Goal: Task Accomplishment & Management: Manage account settings

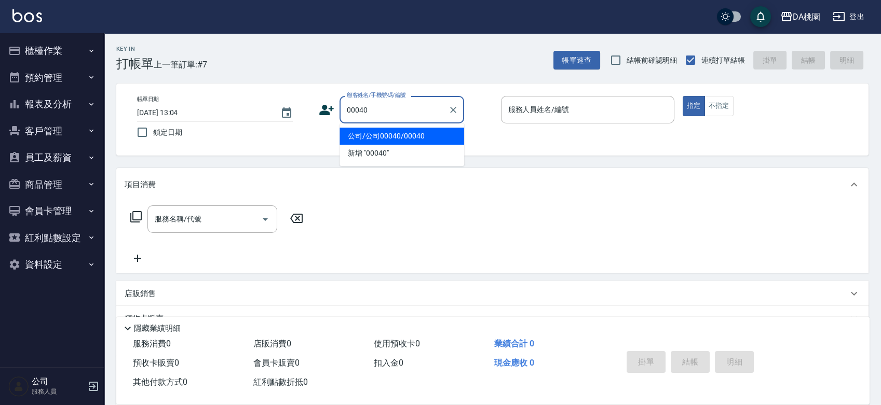
type input "公司/公司00040/00040"
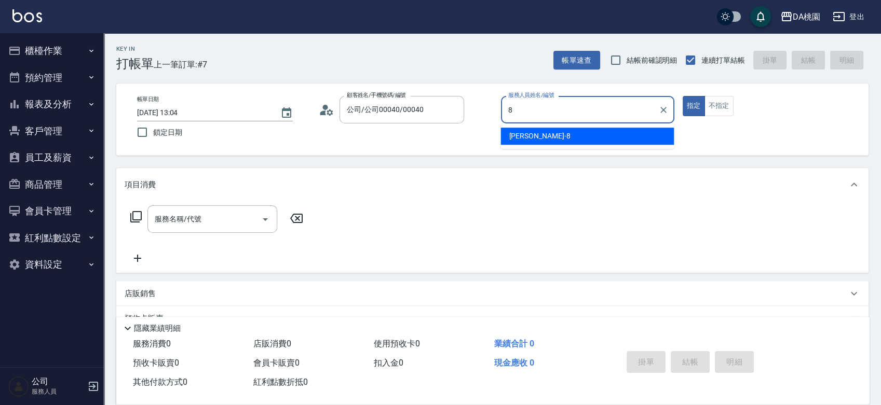
type input "桑妮-8"
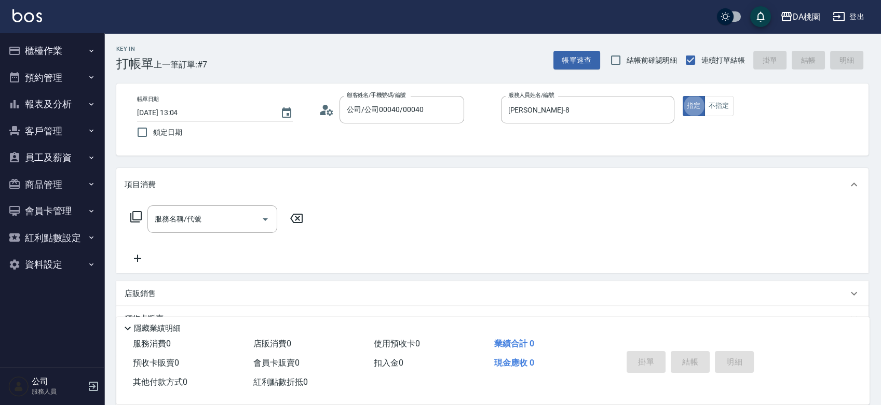
type button "true"
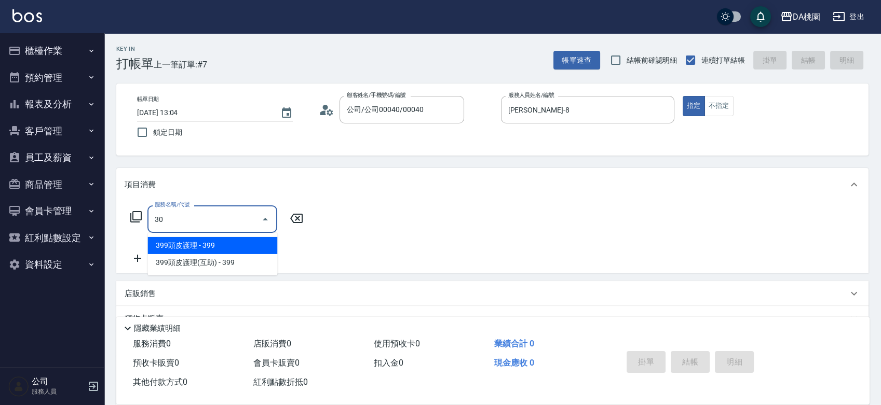
type input "303"
type input "30"
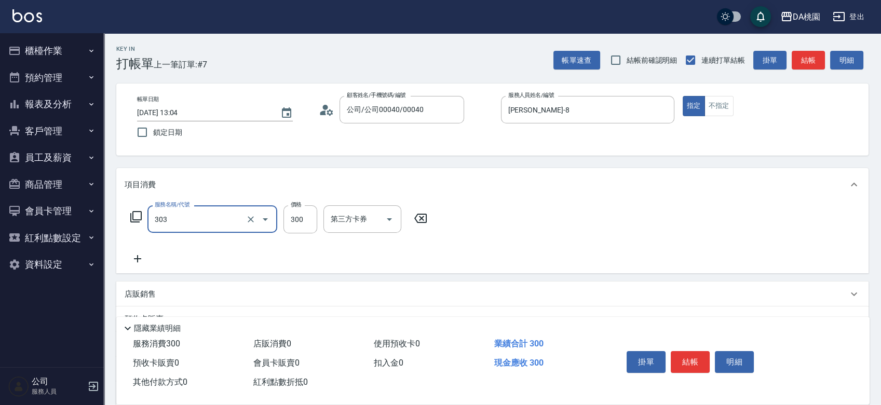
type input "A級剪髮(303)"
type input "0"
type input "350"
type input "30"
type input "350"
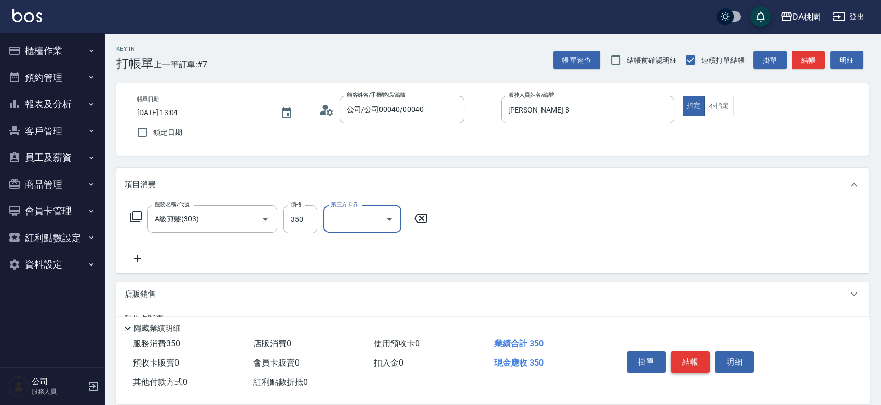
click at [687, 365] on button "結帳" at bounding box center [690, 362] width 39 height 22
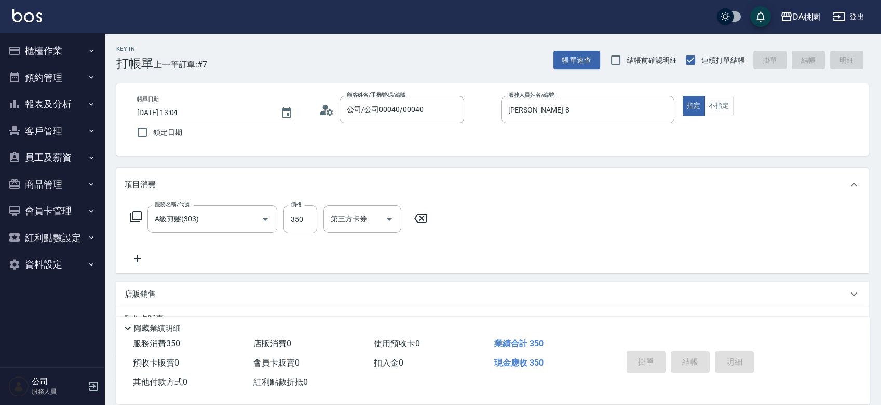
type input "0"
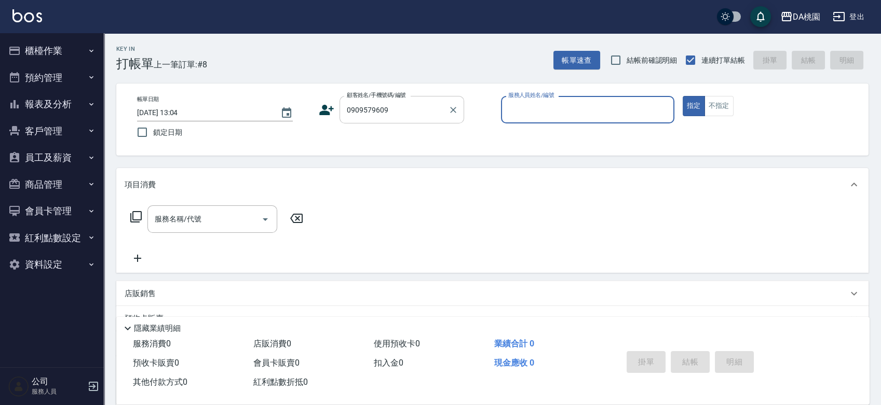
type input "0909579609"
type input "✨GARY蓋瑞 ✨-16"
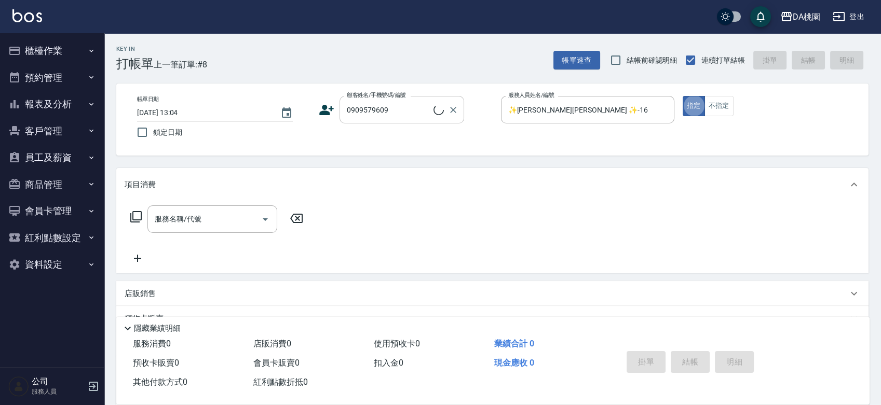
type input "[PERSON_NAME]/0909579609/null"
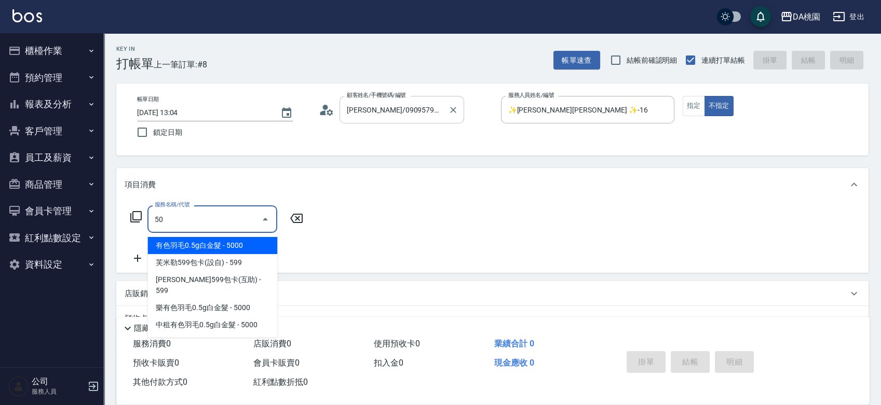
type input "501"
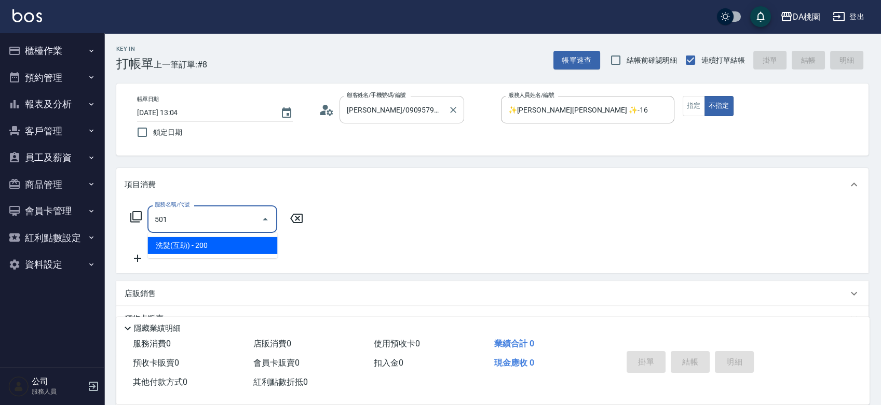
type input "20"
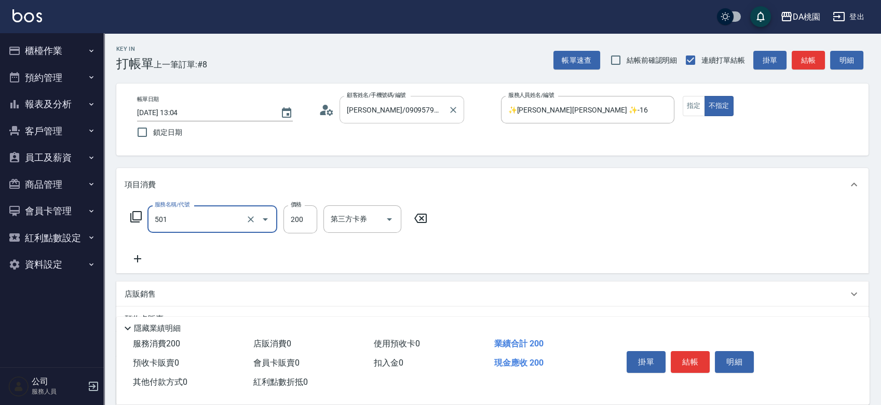
type input "洗髮(互助)(501)"
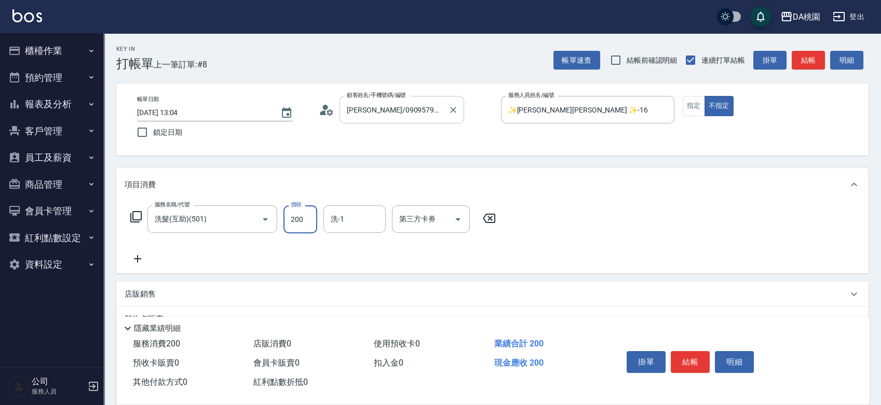
type input "0"
type input "35"
type input "30"
type input "350"
type input "C C-29"
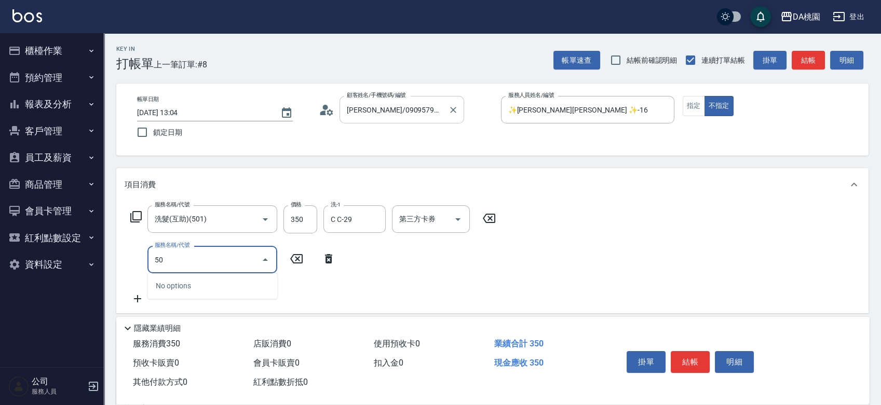
type input "504"
type input "40"
type input "潤絲(互助)(504)"
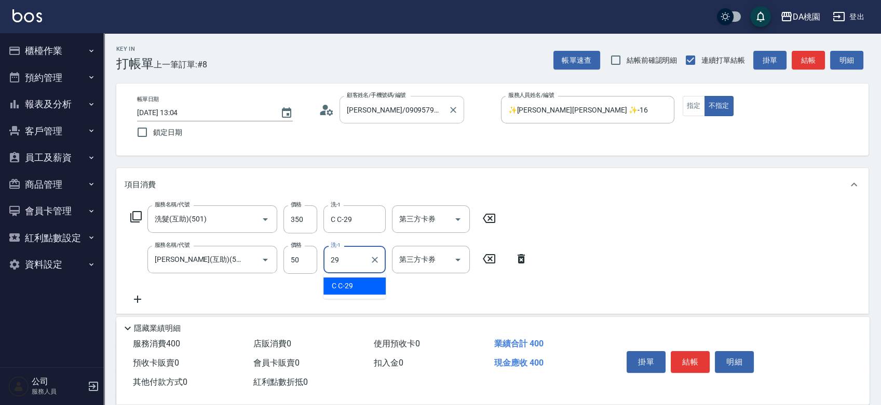
type input "C C-29"
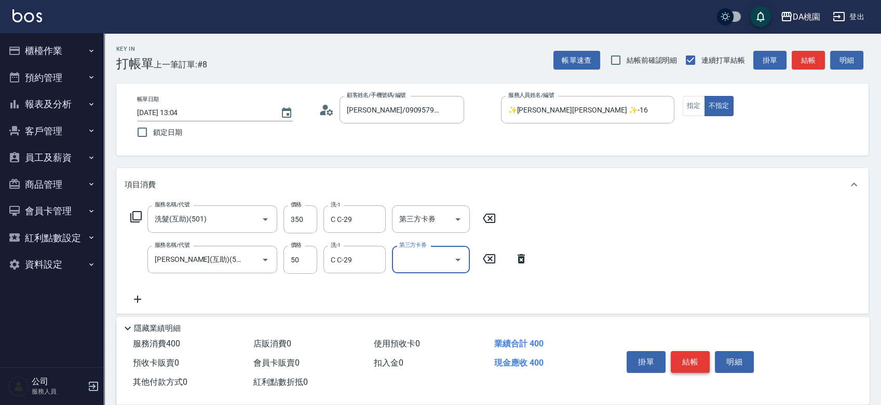
click at [694, 356] on button "結帳" at bounding box center [690, 362] width 39 height 22
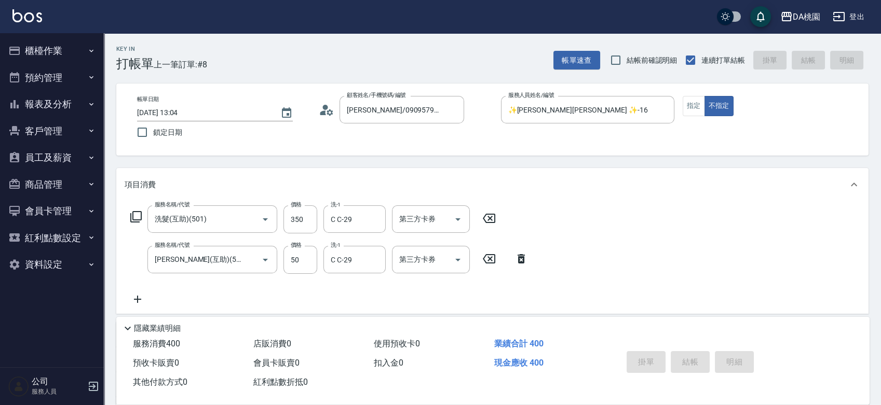
type input "2025/08/10 13:15"
type input "0"
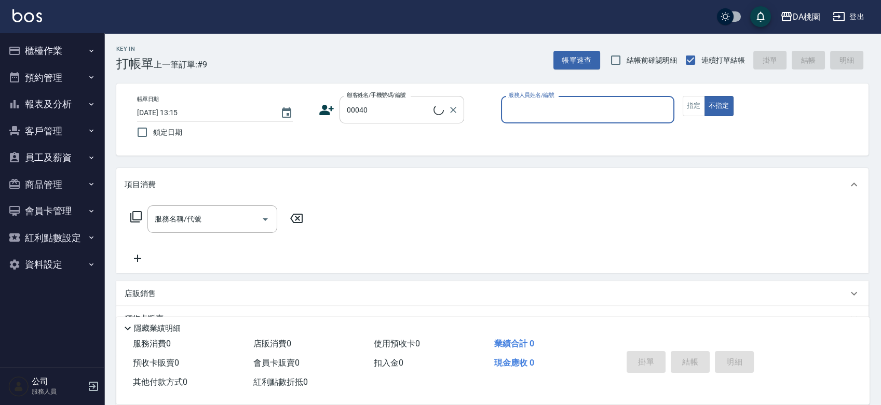
type input "公司/公司00040/00040"
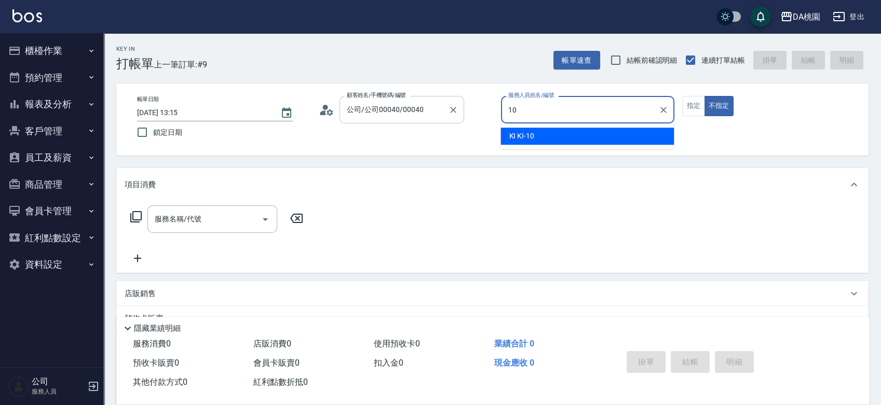
type input "KI KI -10"
type button "false"
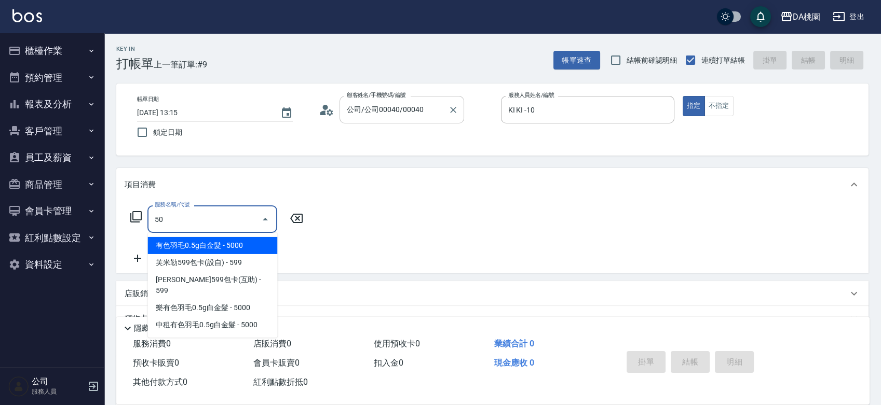
type input "501"
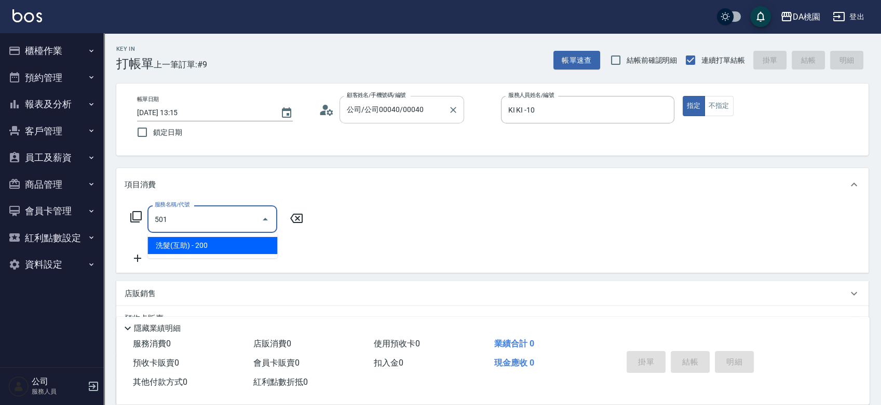
type input "20"
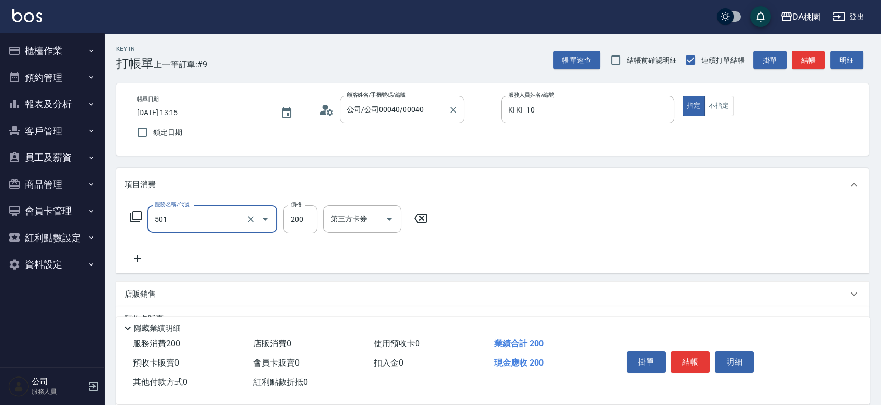
type input "洗髮(互助)(501)"
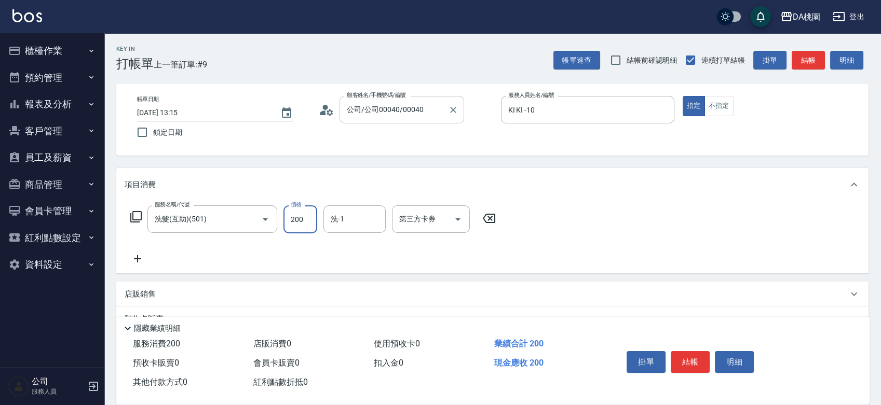
type input "2"
type input "0"
type input "25"
type input "20"
type input "250"
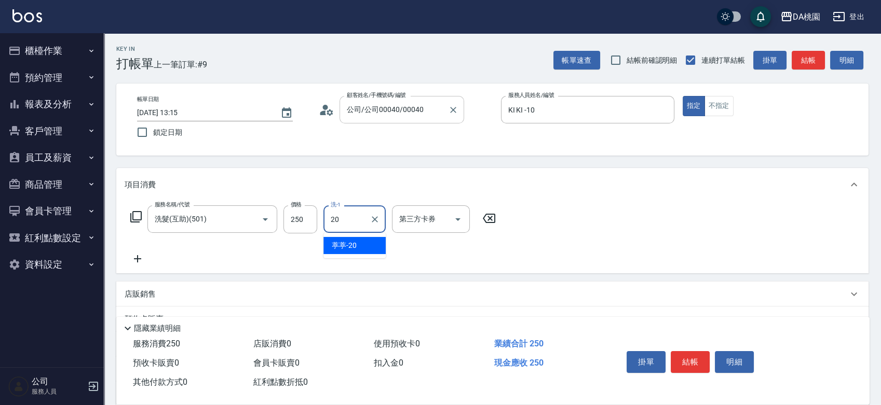
type input "葶葶-20"
click at [698, 354] on button "結帳" at bounding box center [690, 362] width 39 height 22
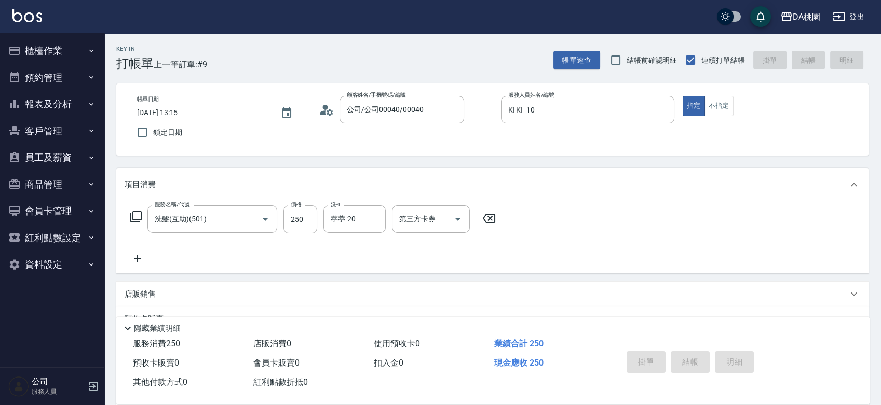
type input "2025/08/10 13:57"
type input "0"
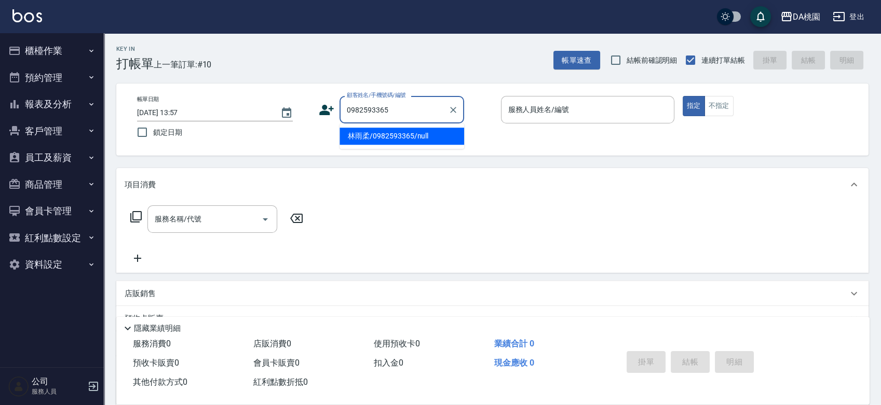
type input "林雨柔/0982593365/null"
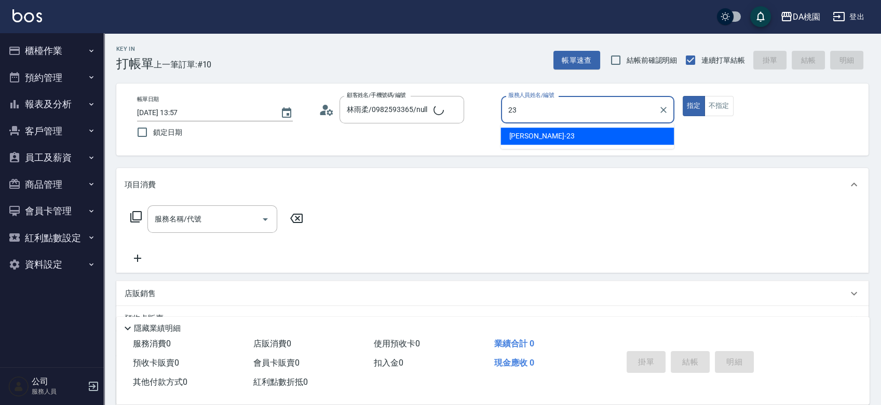
type input "亞瑟 -23"
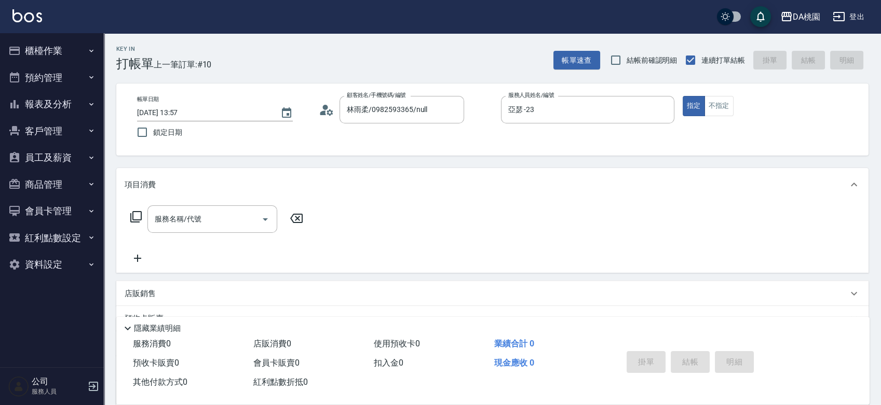
click at [137, 217] on icon at bounding box center [136, 217] width 12 height 12
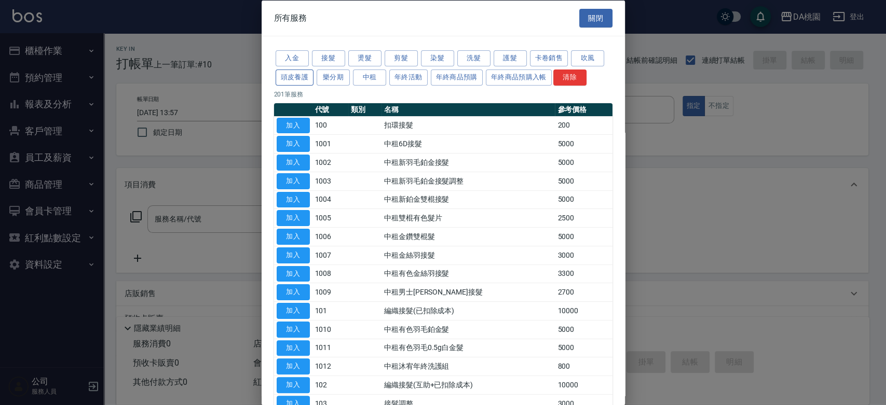
click at [291, 78] on button "頭皮養護" at bounding box center [295, 77] width 38 height 16
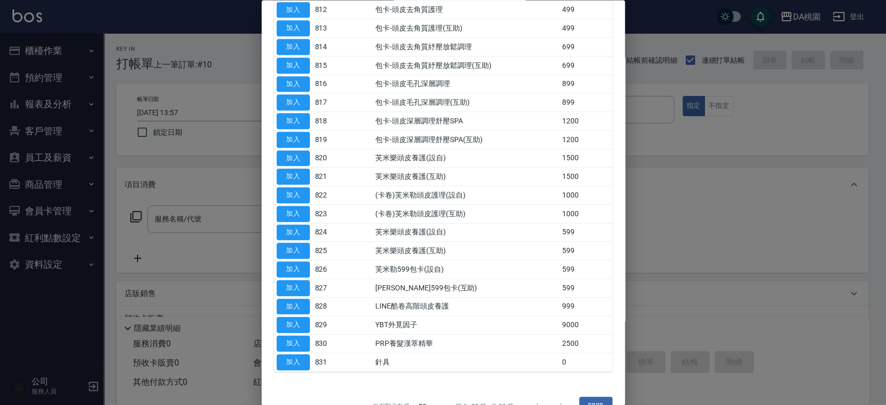
scroll to position [359, 0]
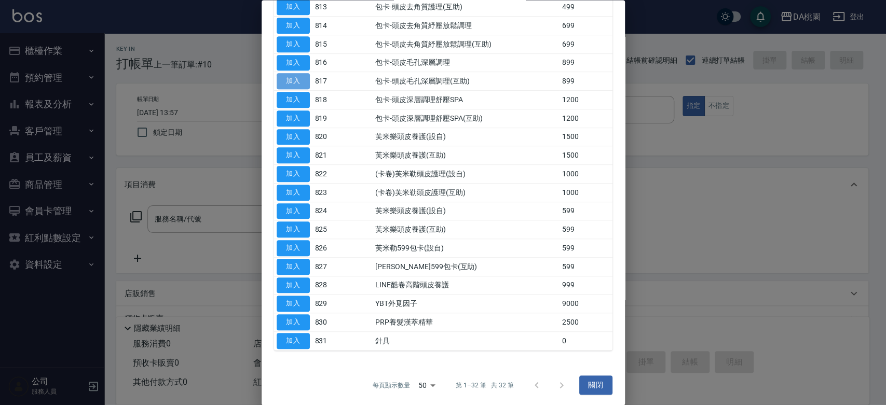
click at [293, 79] on button "加入" at bounding box center [293, 82] width 33 height 16
type input "包卡-頭皮毛孔深層調理(互助)(817)"
type input "80"
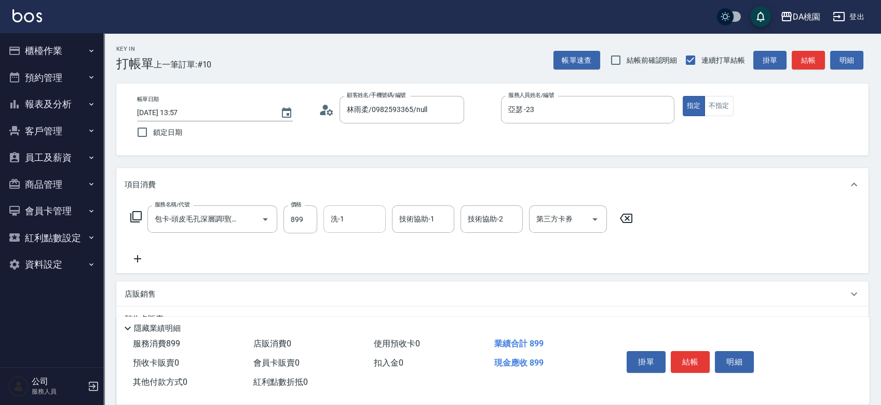
click at [340, 222] on input "洗-1" at bounding box center [354, 219] width 53 height 18
type input "亞瑟 -23"
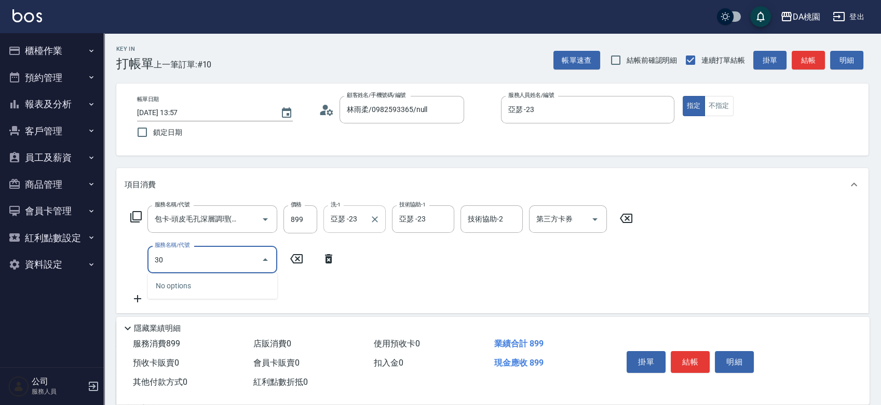
type input "303"
type input "110"
type input "A級剪髮(303)"
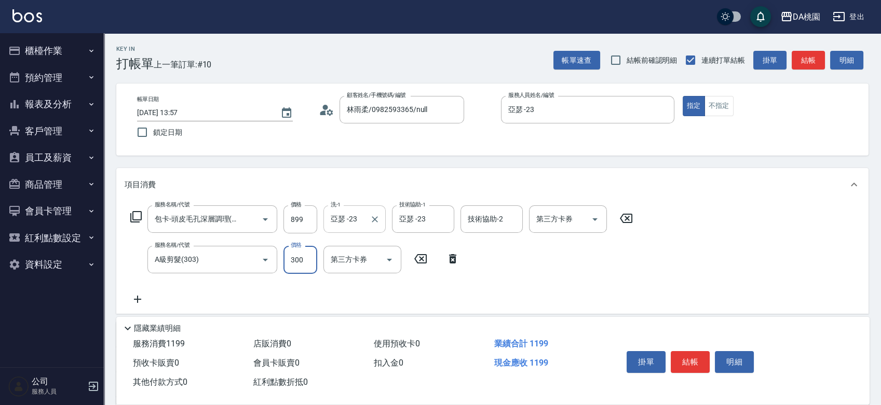
type input "5"
type input "90"
type input "500"
type input "130"
type input "500"
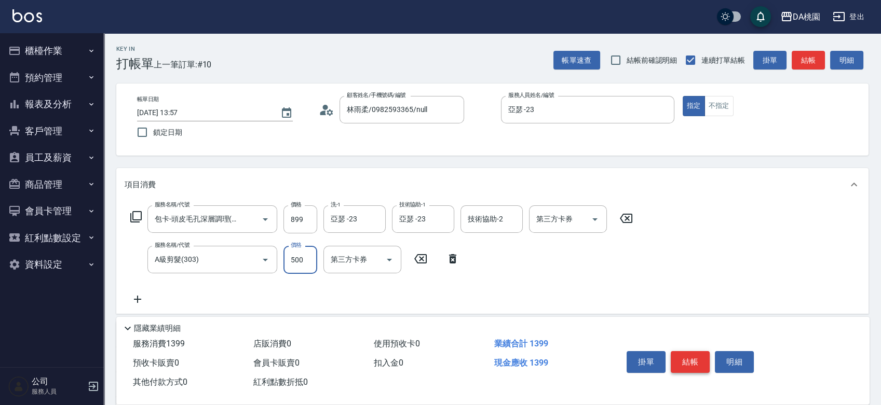
click at [691, 360] on button "結帳" at bounding box center [690, 362] width 39 height 22
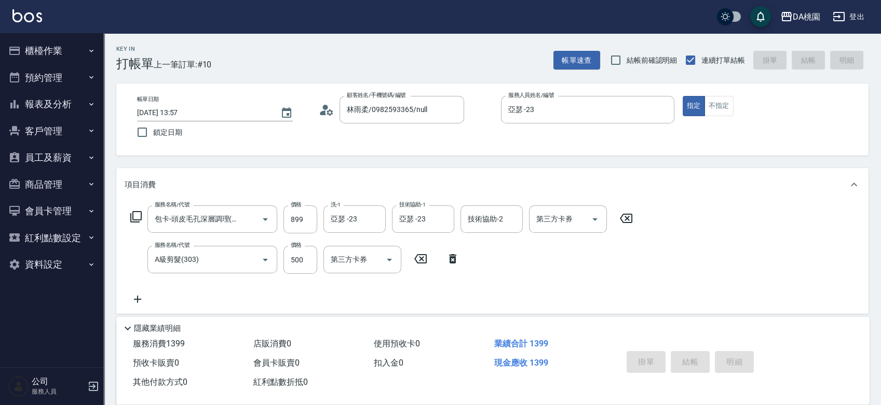
type input "2025/08/10 13:58"
type input "0"
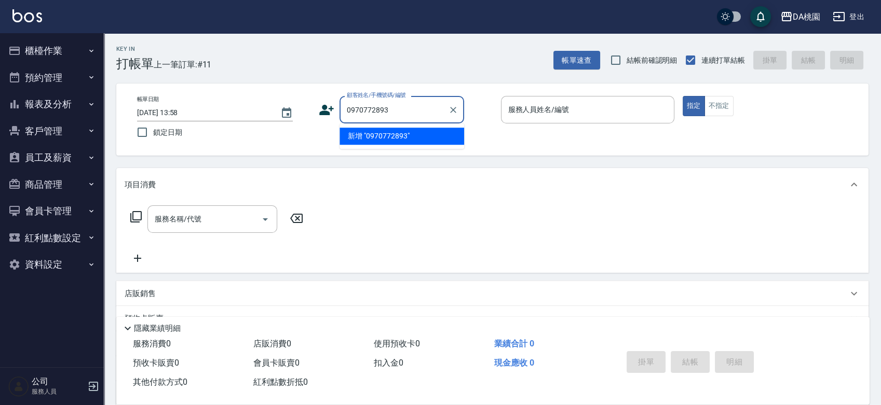
type input "0970772893"
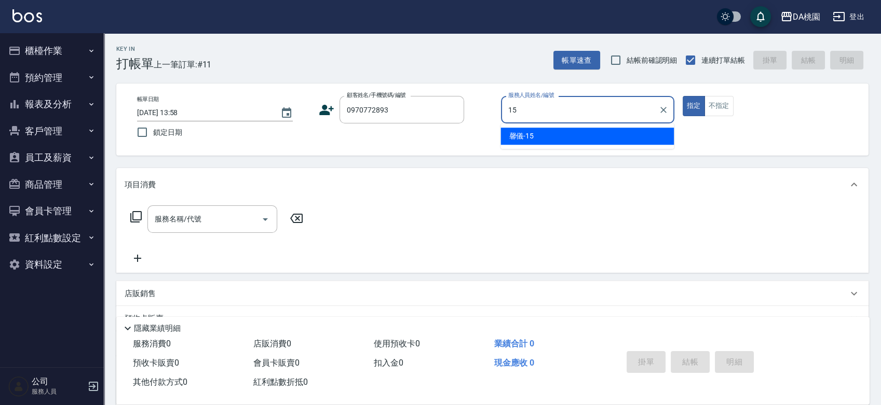
type input "馨儀-15"
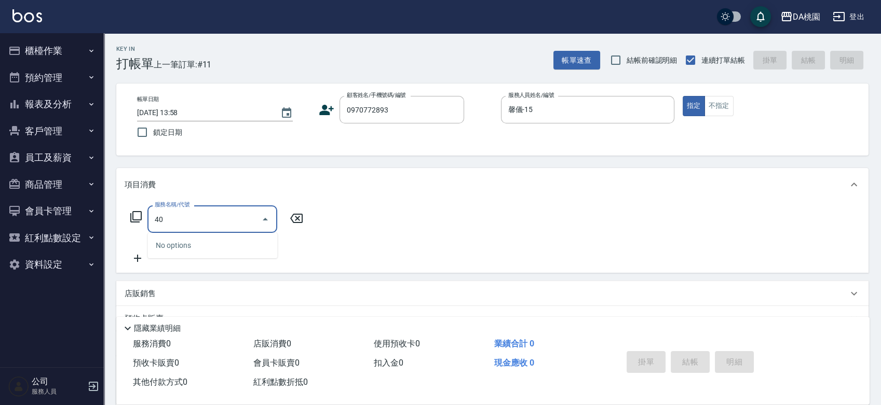
type input "400"
type input "150"
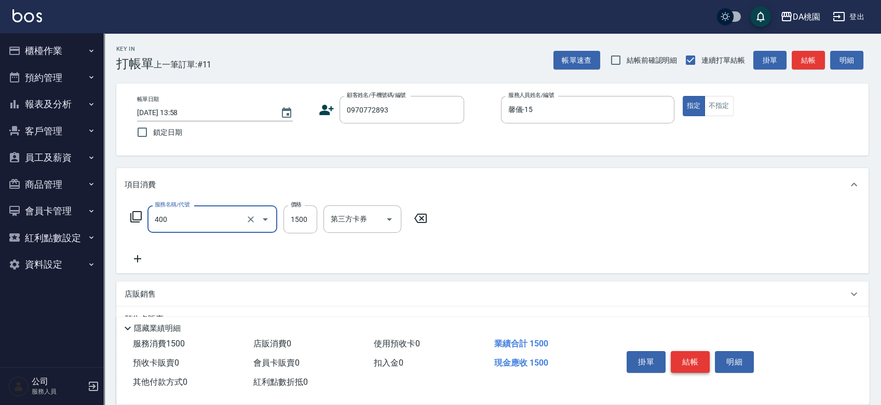
type input "染髮(400)"
type input "0"
type input "20"
type input "200"
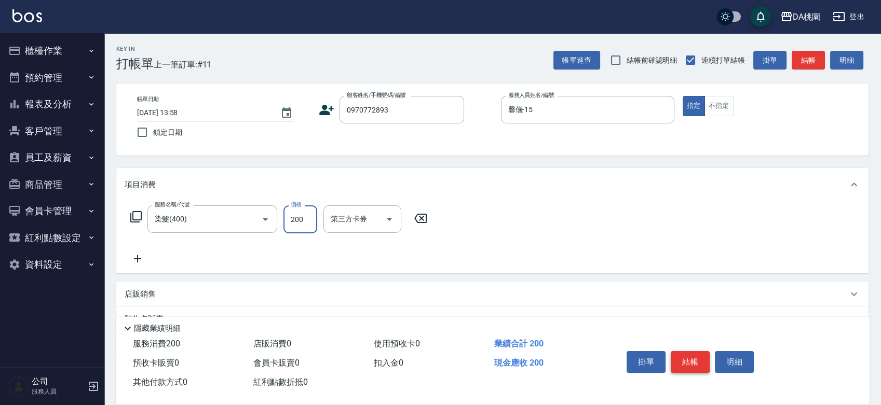
type input "200"
type input "2000"
click at [691, 360] on button "結帳" at bounding box center [690, 362] width 39 height 22
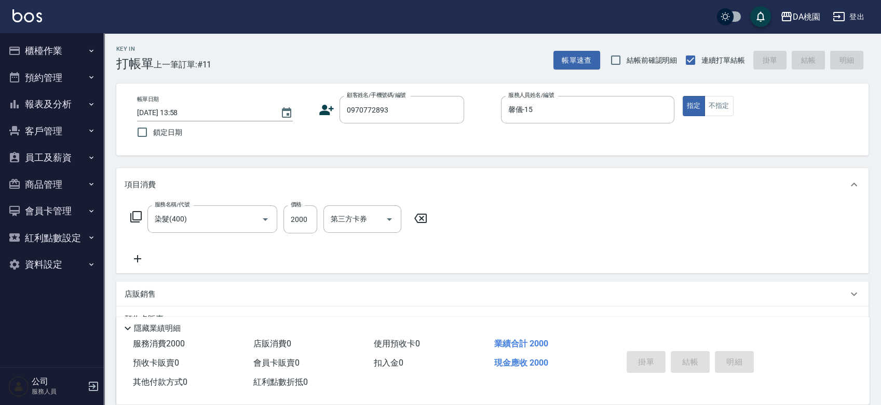
type input "0"
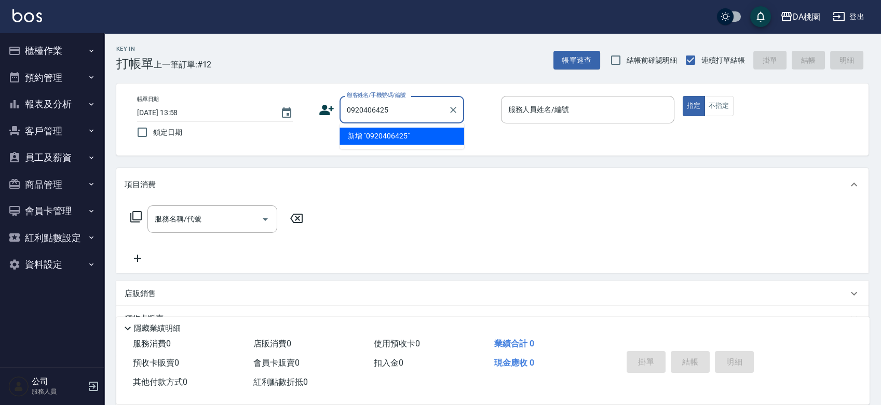
type input "0920406425"
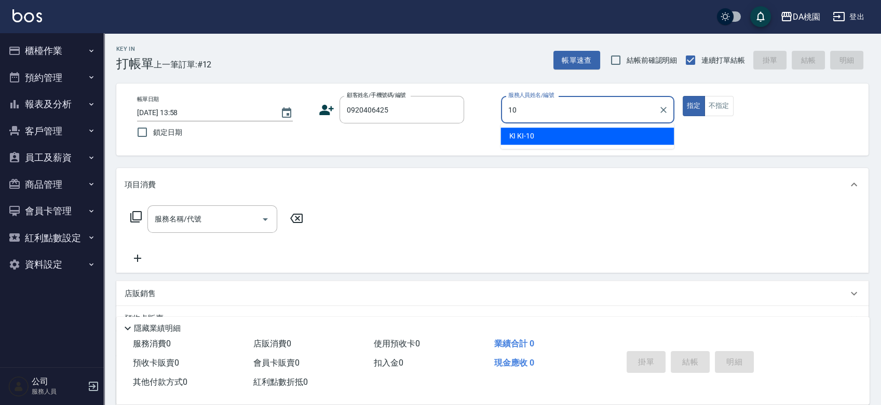
type input "KI KI -10"
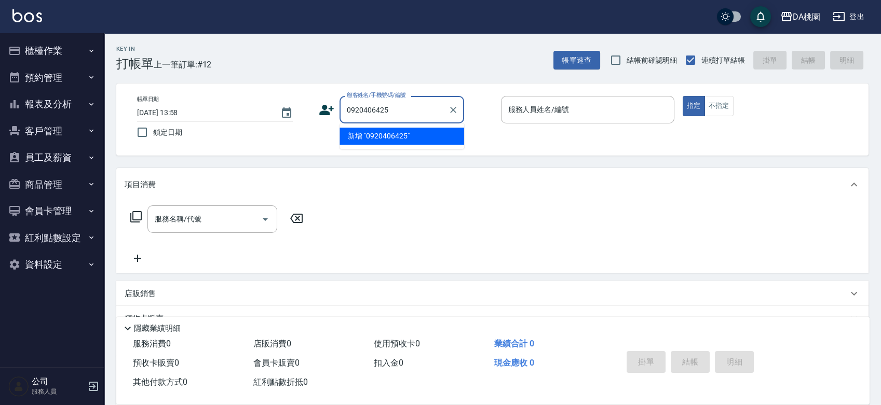
type input "0920406425"
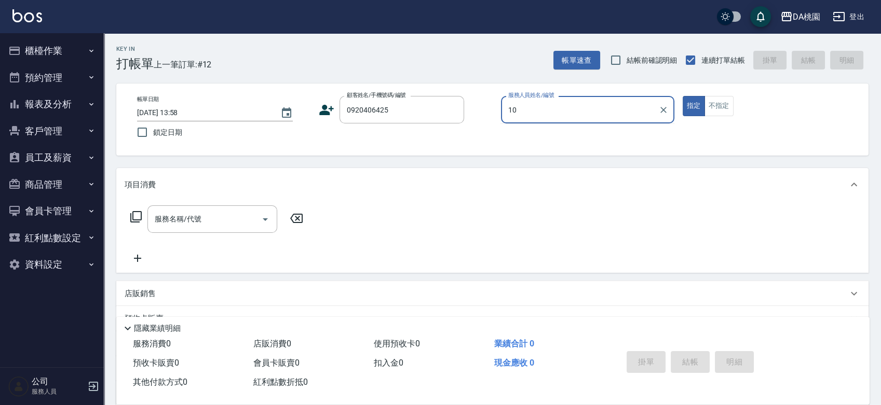
type input "KI KI -10"
type button "true"
type input "[PERSON_NAME]/0920406425/03634"
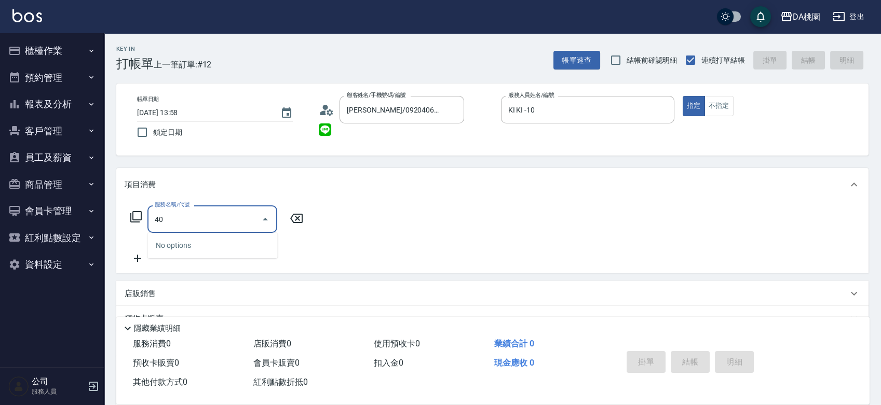
type input "400"
type input "150"
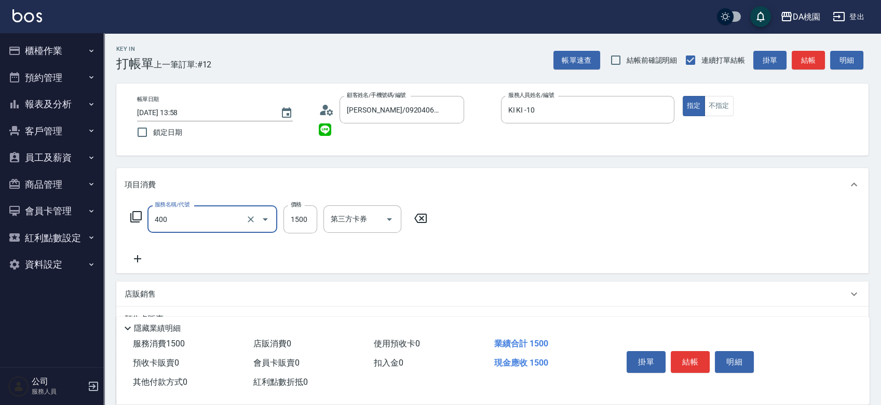
type input "染髮(400)"
click at [694, 364] on button "結帳" at bounding box center [690, 362] width 39 height 22
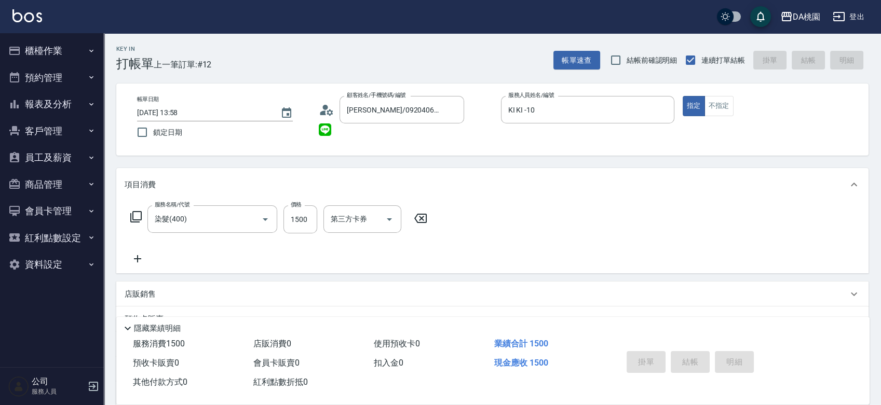
type input "0"
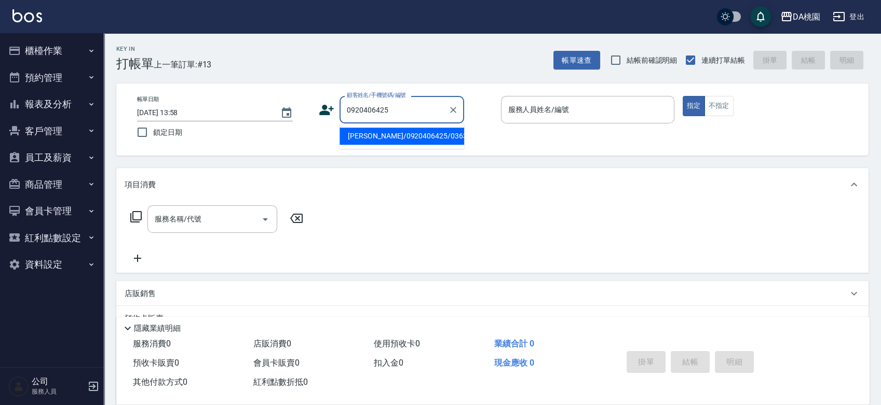
type input "翁佩伶/0920406425/03634"
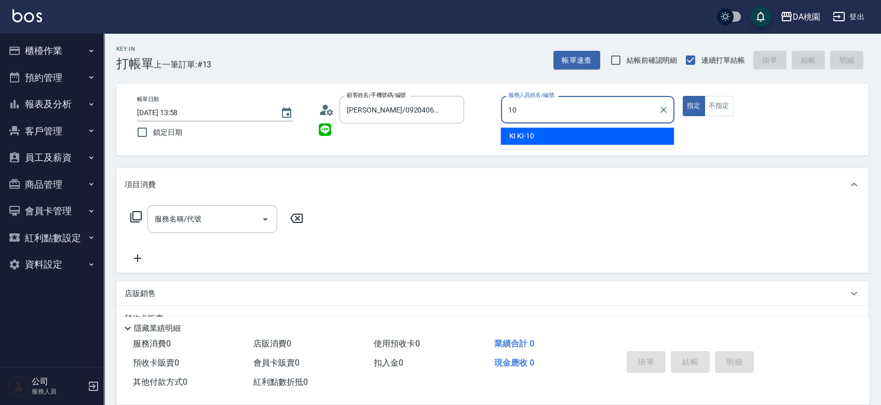
type input "KI KI -10"
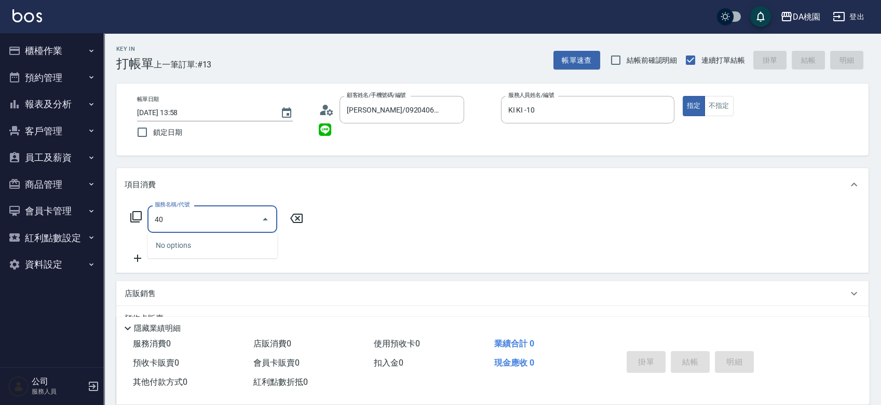
type input "401"
type input "150"
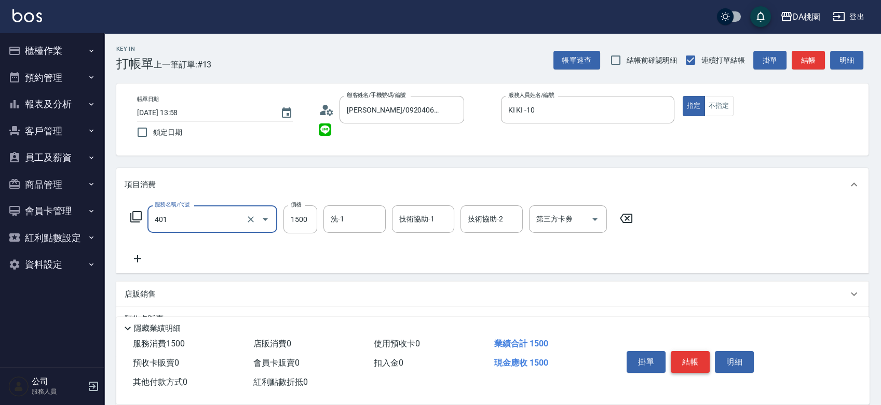
type input "染髮(互助)(401)"
type input "2"
type input "0"
type input "200"
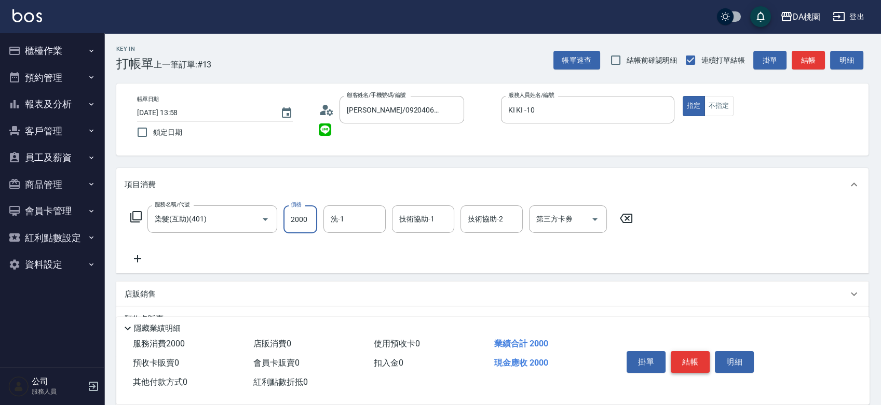
type input "2000"
type input "小妤-18"
click at [694, 364] on button "結帳" at bounding box center [690, 362] width 39 height 22
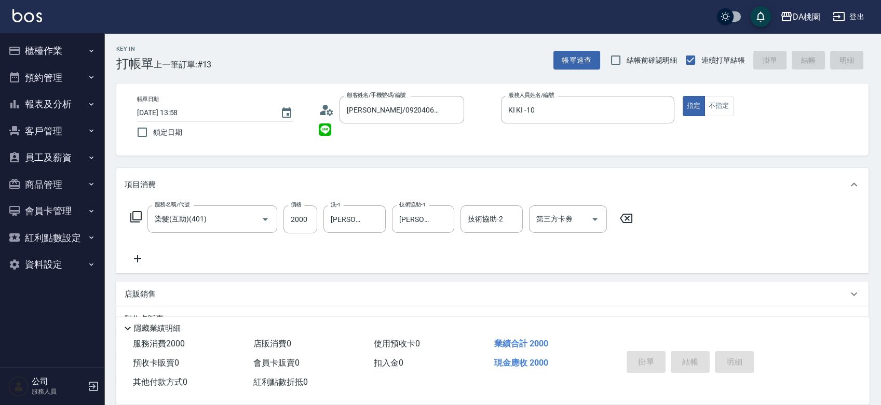
type input "2025/08/10 13:59"
type input "0"
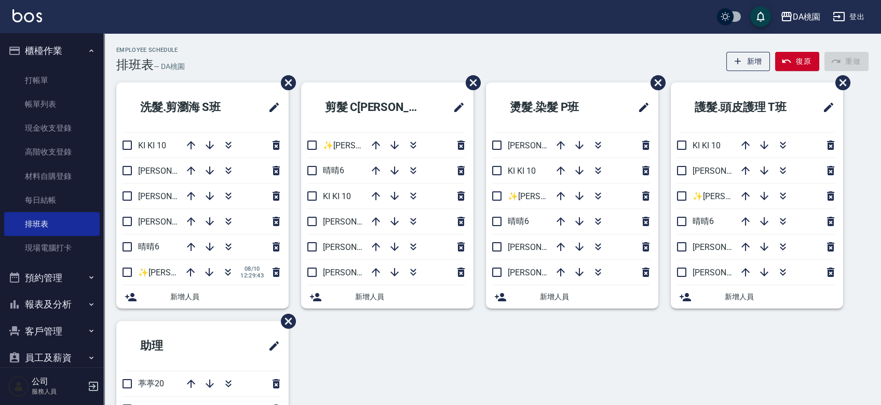
click at [437, 53] on div "Employee Schedule 排班表 — DA桃園 新增 復原 重做" at bounding box center [492, 59] width 752 height 25
click at [46, 182] on link "材料自購登錄" at bounding box center [51, 177] width 95 height 24
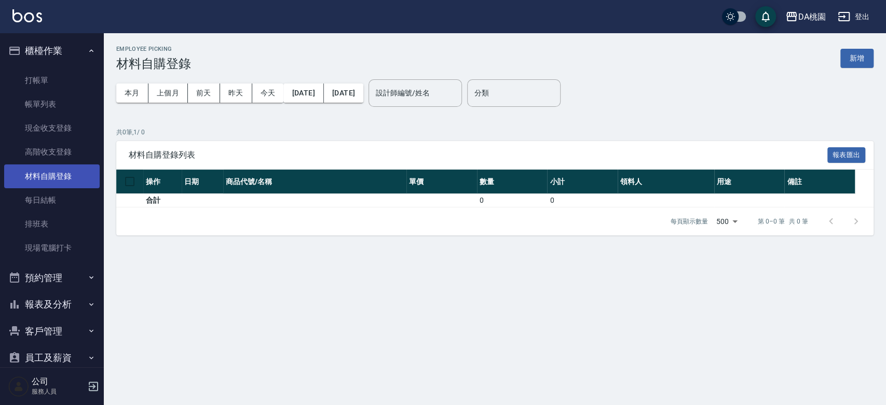
scroll to position [58, 0]
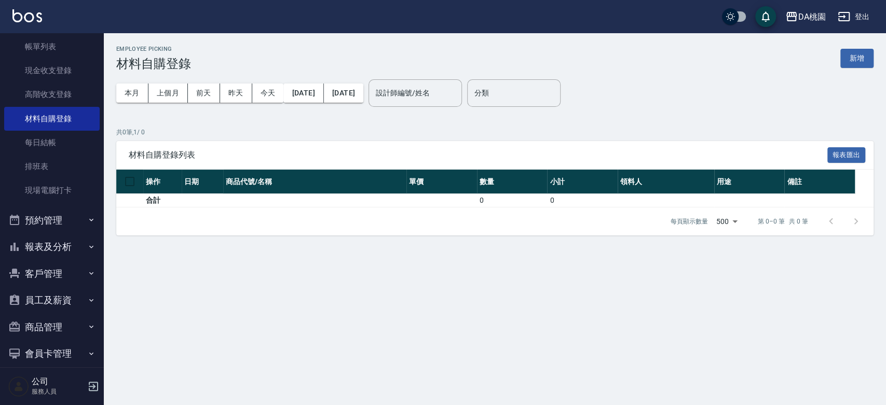
click at [62, 250] on button "報表及分析" at bounding box center [51, 247] width 95 height 27
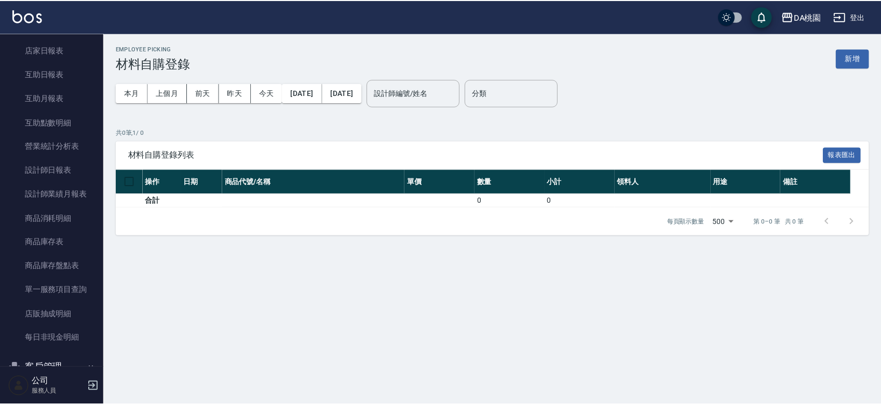
scroll to position [346, 0]
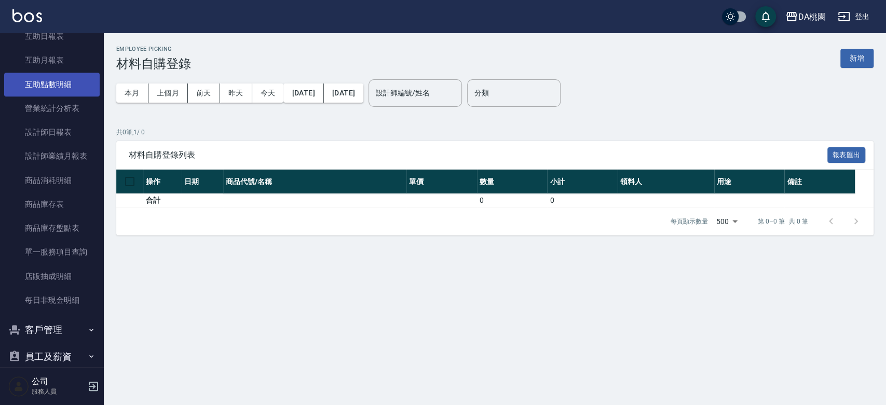
click at [62, 90] on link "互助點數明細" at bounding box center [51, 85] width 95 height 24
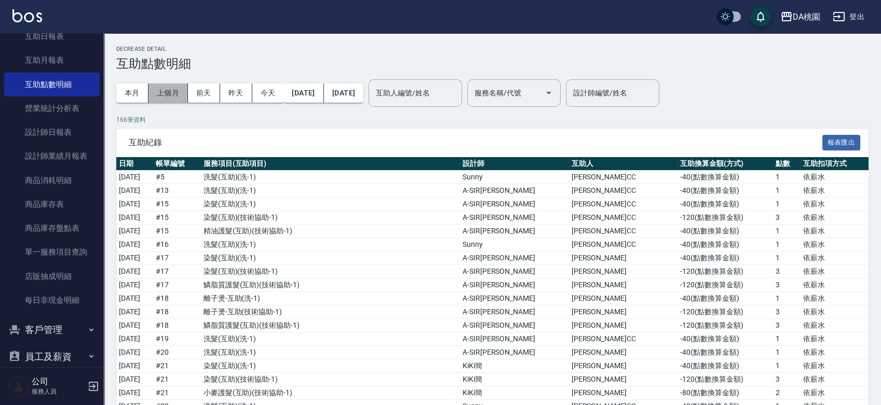
click at [167, 93] on button "上個月" at bounding box center [167, 93] width 39 height 19
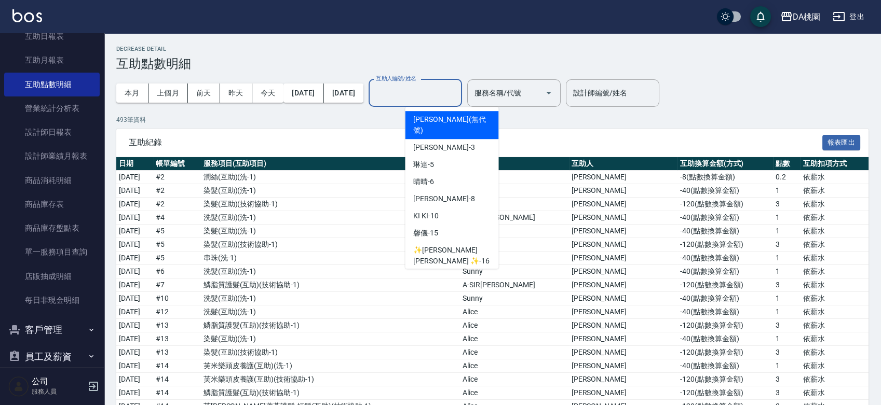
drag, startPoint x: 456, startPoint y: 93, endPoint x: 452, endPoint y: 100, distance: 7.5
click at [456, 94] on input "互助人編號/姓名" at bounding box center [415, 93] width 84 height 18
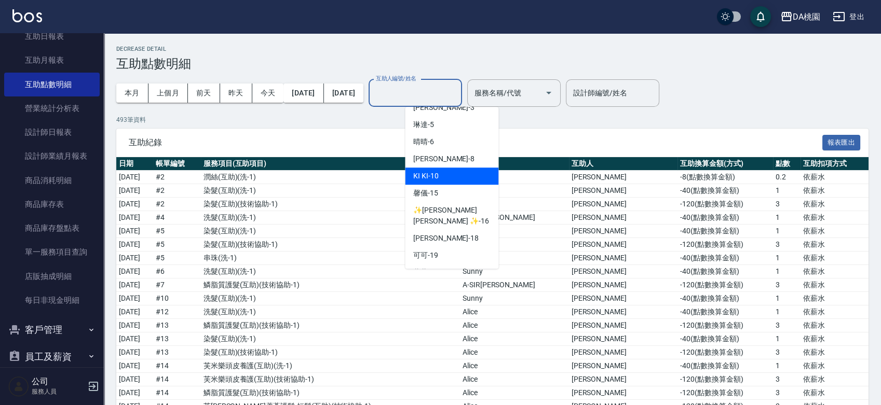
scroll to position [58, 0]
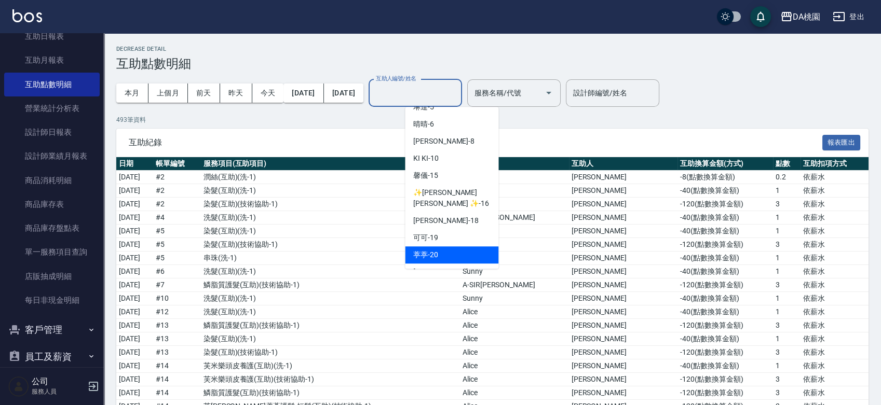
click at [431, 250] on span "葶葶 -20" at bounding box center [425, 255] width 25 height 11
type input "葶葶-20"
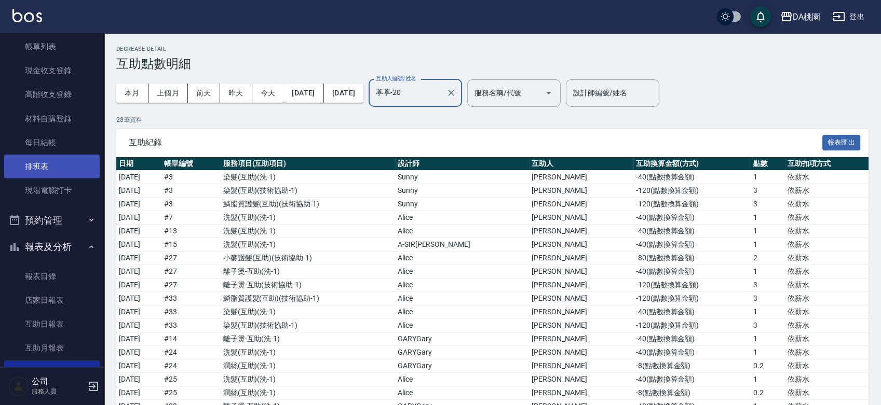
click at [38, 166] on link "排班表" at bounding box center [51, 167] width 95 height 24
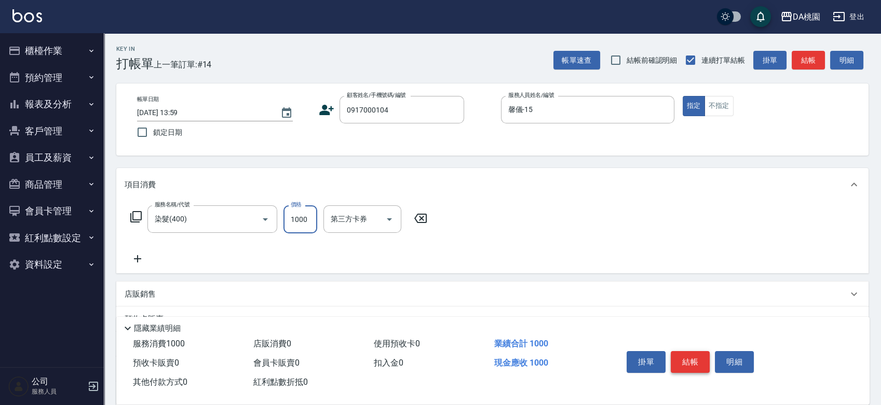
type input "1000"
click at [684, 360] on button "結帳" at bounding box center [690, 362] width 39 height 22
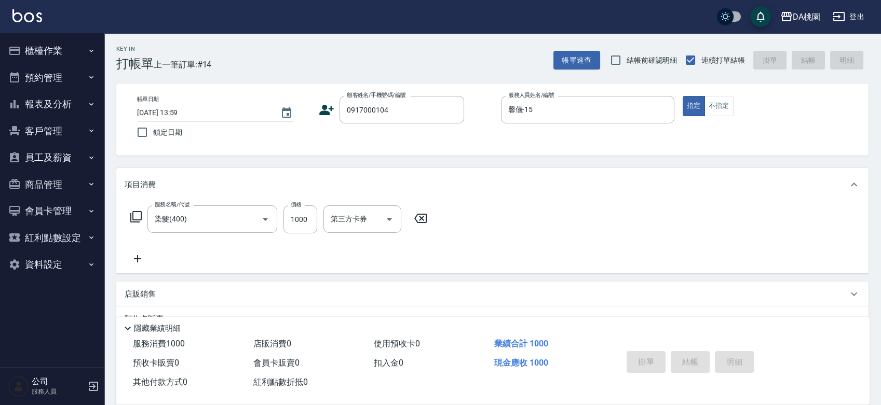
type input "2025/08/10 14:42"
type input "0"
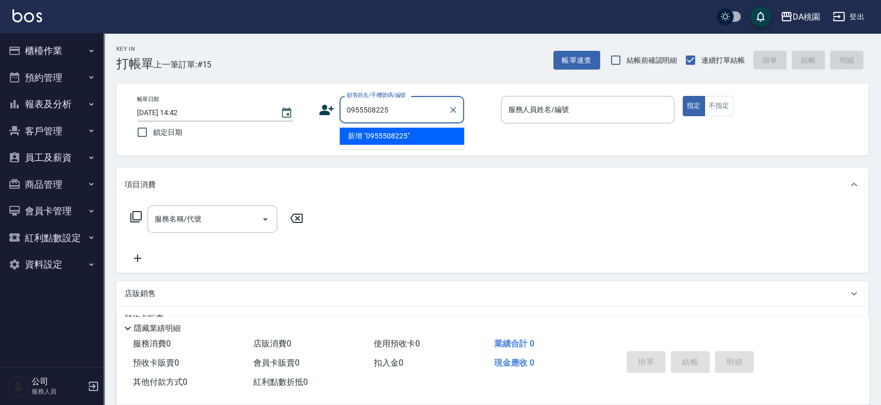
type input "0955508225"
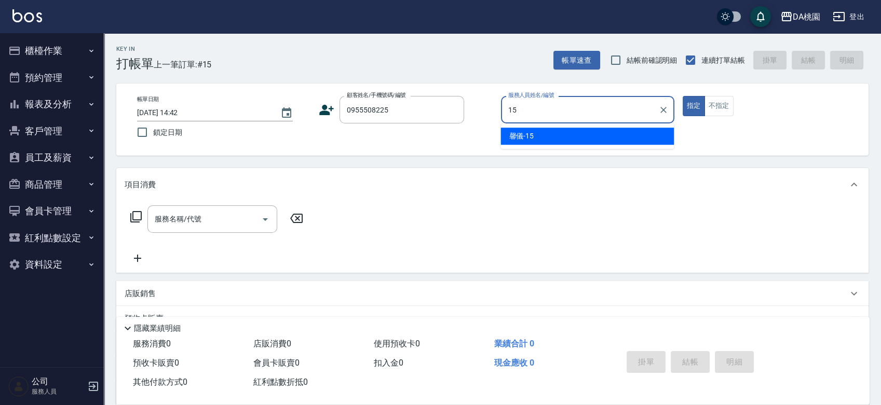
type input "馨儀-15"
type input "0955508225"
type input "1"
type input "[PERSON_NAME]/0955508225/null"
type input "馨儀-15"
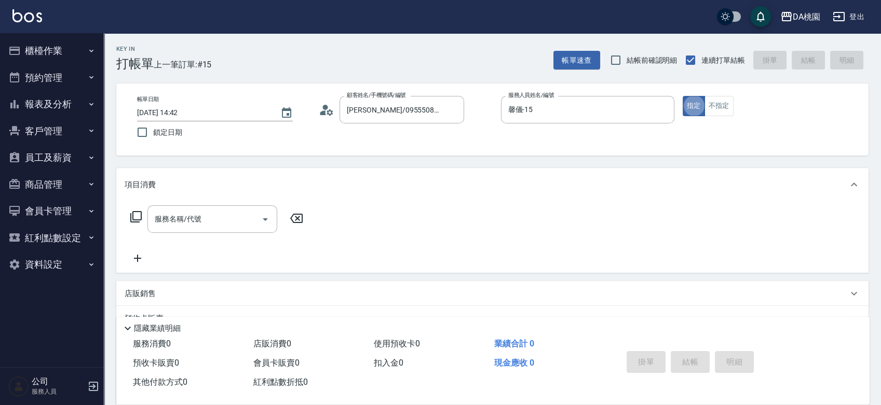
type button "true"
type input "303"
type input "30"
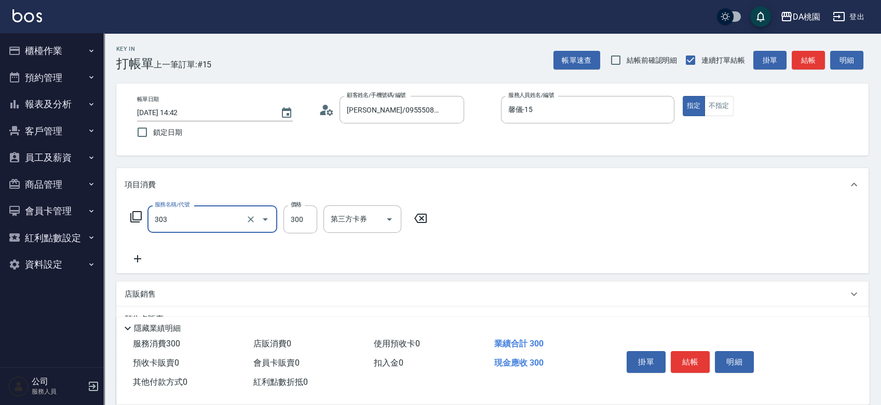
type input "A級剪髮(303)"
type input "0"
type input "600"
type input "60"
type input "600"
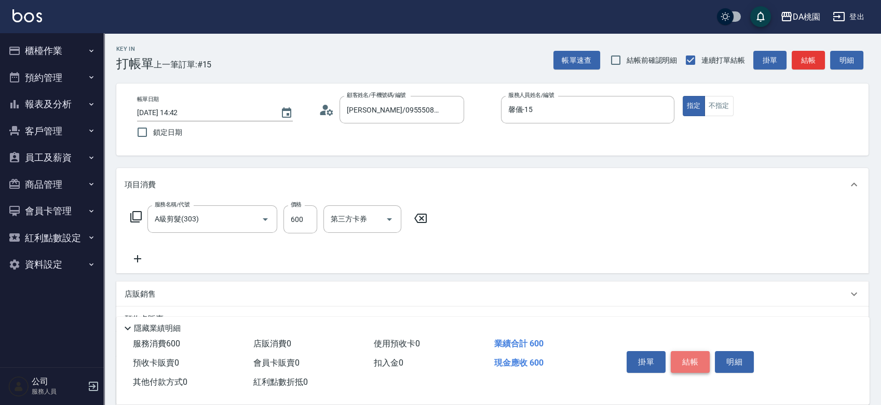
click at [677, 357] on button "結帳" at bounding box center [690, 362] width 39 height 22
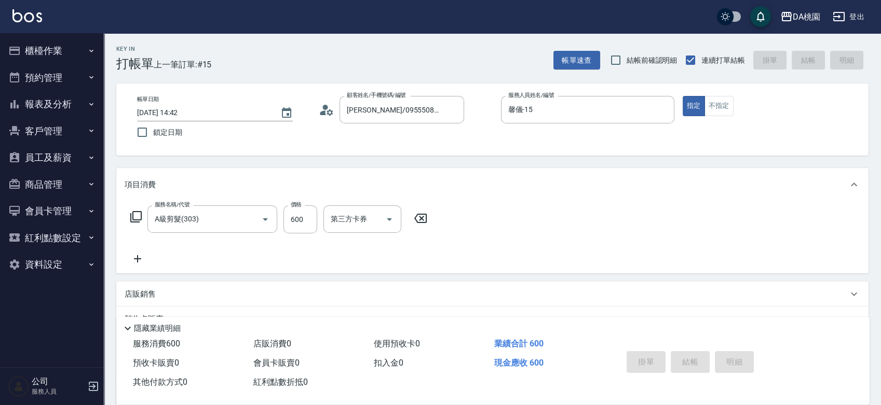
type input "0"
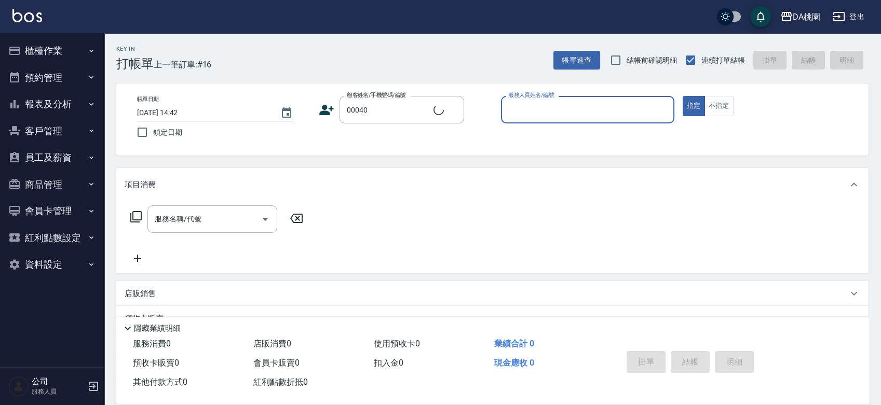
type input "公司/公司00040/00040"
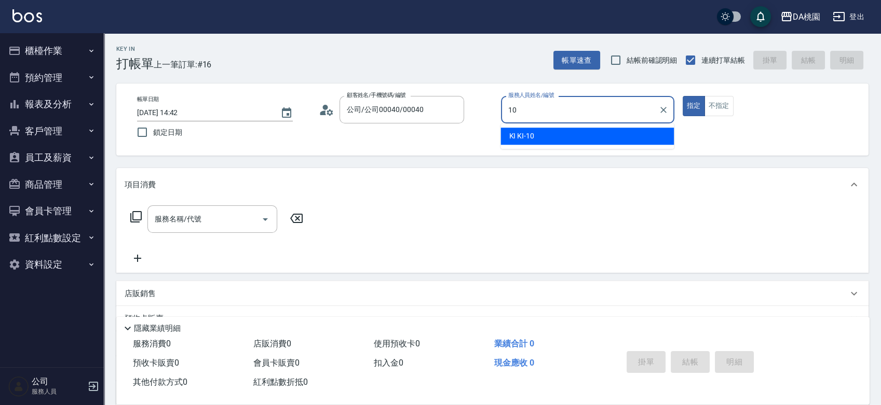
type input "KI KI -10"
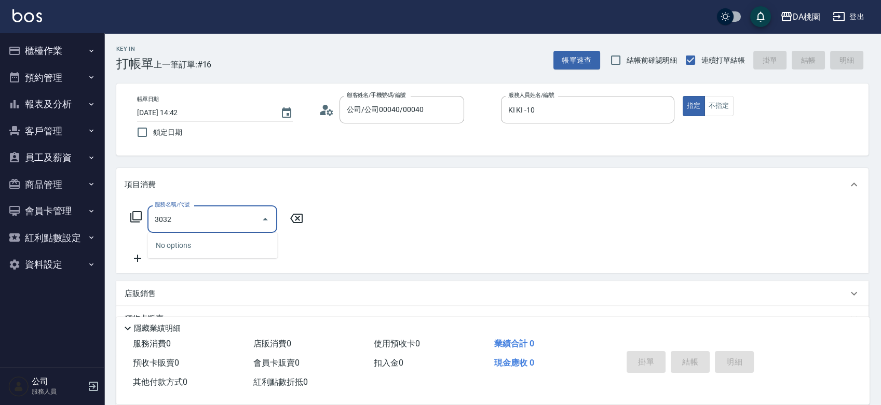
type input "303"
type input "30"
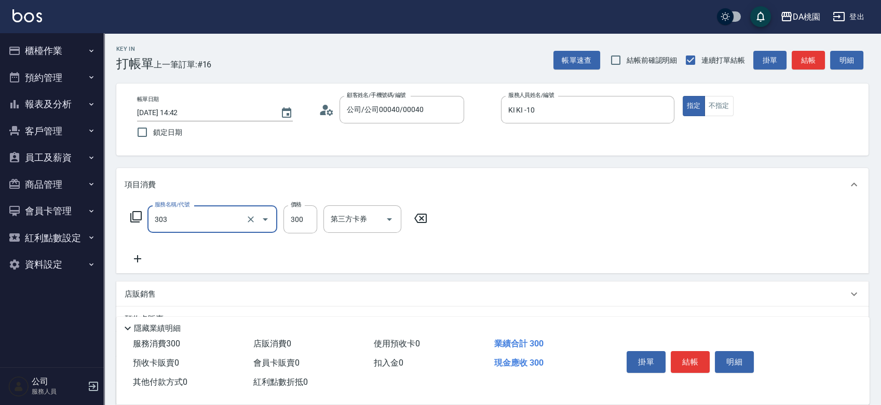
type input "A級剪髮(303)"
type input "0"
type input "40"
type input "400"
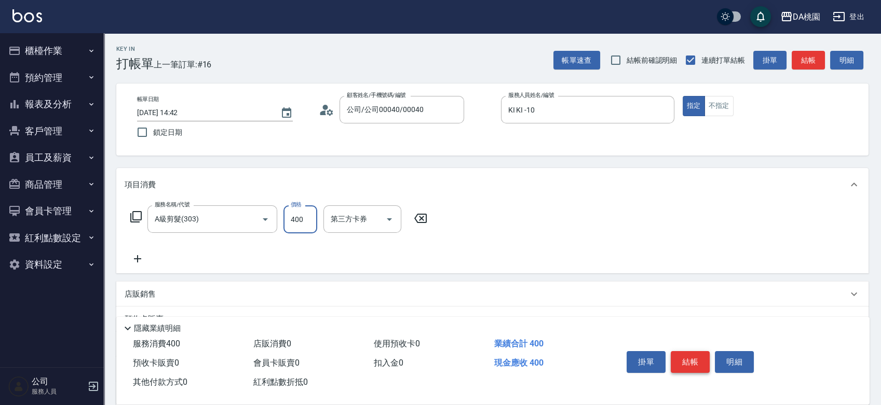
click at [687, 356] on button "結帳" at bounding box center [690, 362] width 39 height 22
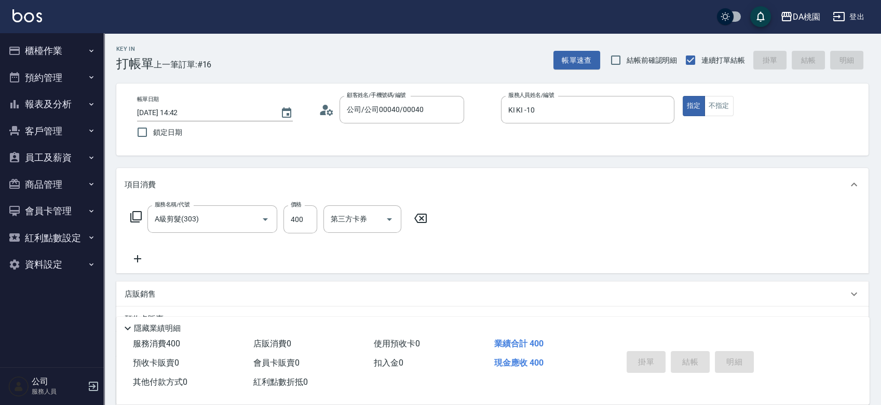
type input "2025/08/10 14:44"
type input "0"
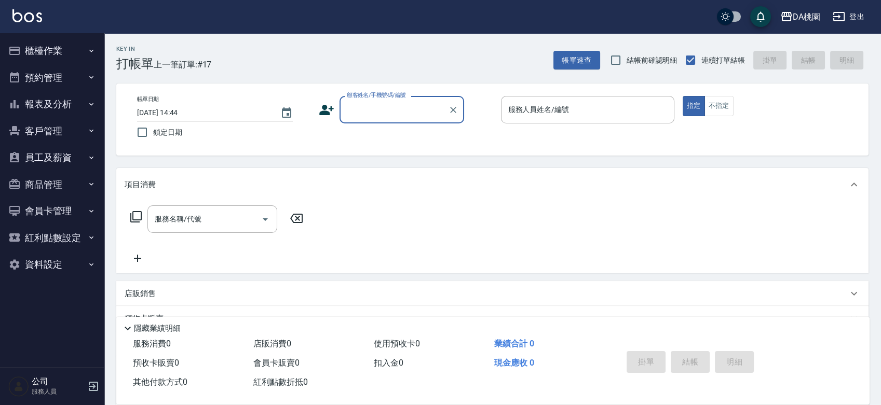
click at [482, 165] on div "Key In 打帳單 上一筆訂單:#17 帳單速查 結帳前確認明細 連續打單結帳 掛單 結帳 明細 帳單日期 2025/08/10 14:44 鎖定日期 顧客…" at bounding box center [492, 293] width 777 height 521
click at [482, 161] on div "Key In 打帳單 上一筆訂單:#17 帳單速查 結帳前確認明細 連續打單結帳 掛單 結帳 明細 帳單日期 2025/08/10 14:44 鎖定日期 顧客…" at bounding box center [492, 293] width 777 height 521
click at [482, 165] on div "Key In 打帳單 上一筆訂單:#17 帳單速查 結帳前確認明細 連續打單結帳 掛單 結帳 明細 帳單日期 2025/08/10 14:44 鎖定日期 顧客…" at bounding box center [492, 293] width 777 height 521
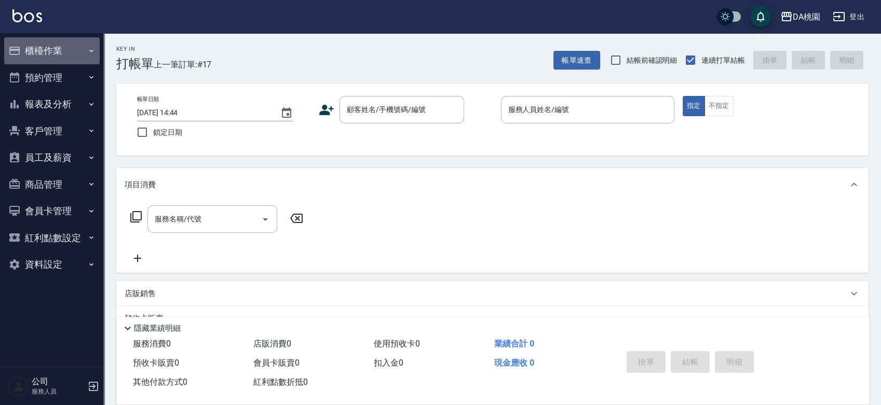
click at [50, 53] on button "櫃檯作業" at bounding box center [51, 50] width 95 height 27
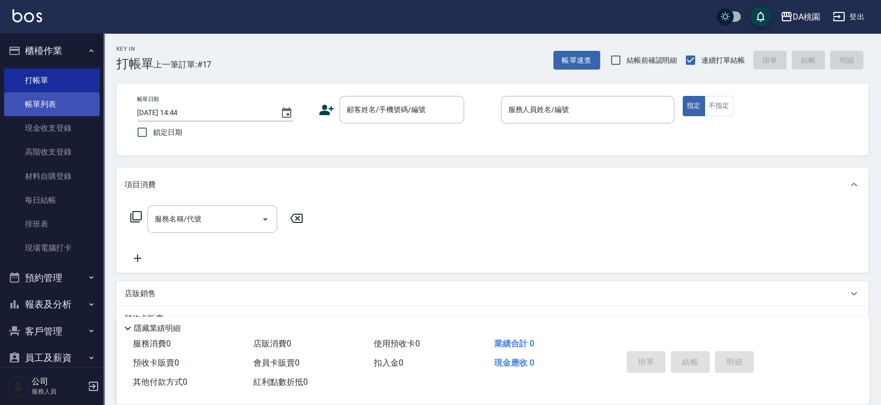
click at [43, 114] on link "帳單列表" at bounding box center [51, 104] width 95 height 24
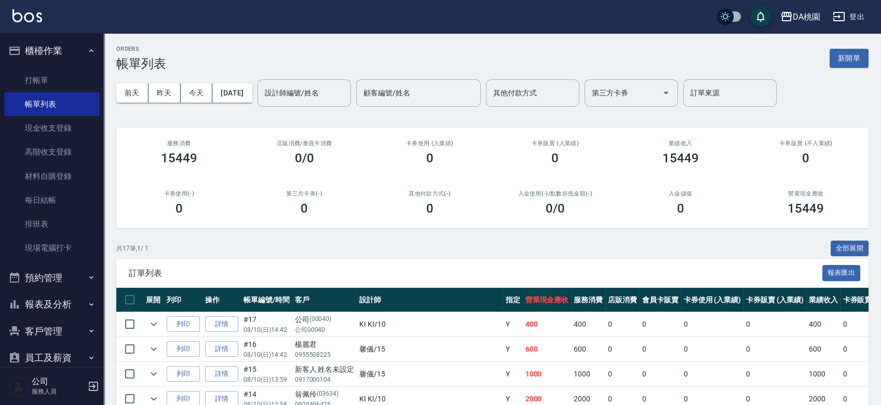
click at [868, 8] on div "DA桃園 登出" at bounding box center [440, 16] width 881 height 33
click at [854, 21] on button "登出" at bounding box center [848, 16] width 40 height 19
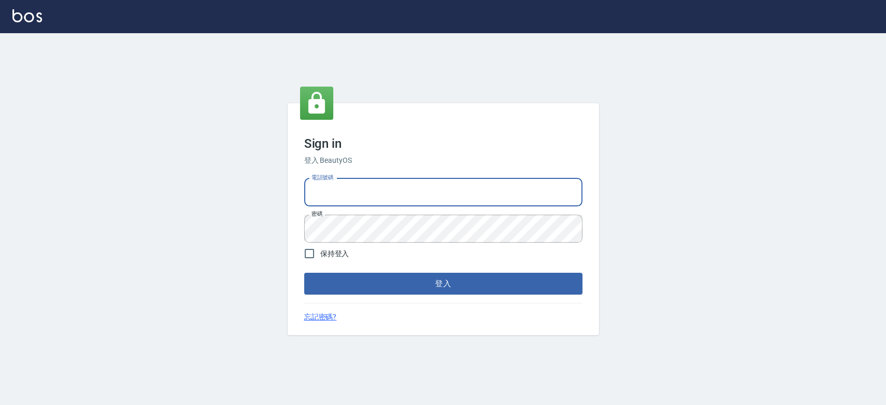
click at [438, 193] on input "電話號碼" at bounding box center [443, 193] width 278 height 28
type input "0936122372"
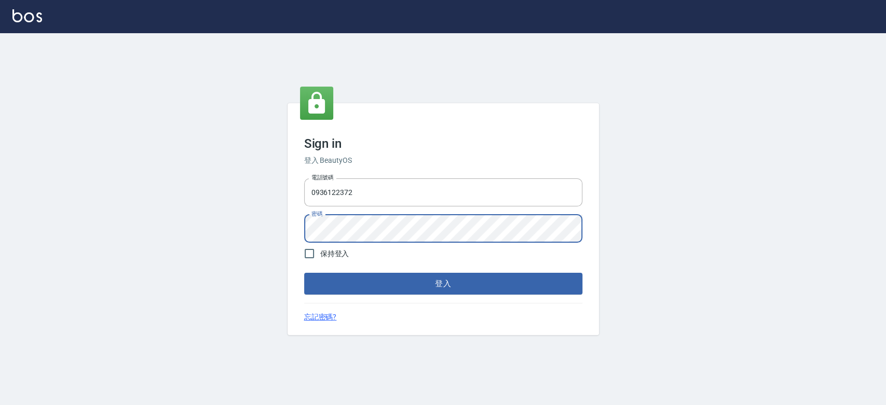
click at [304, 273] on button "登入" at bounding box center [443, 284] width 278 height 22
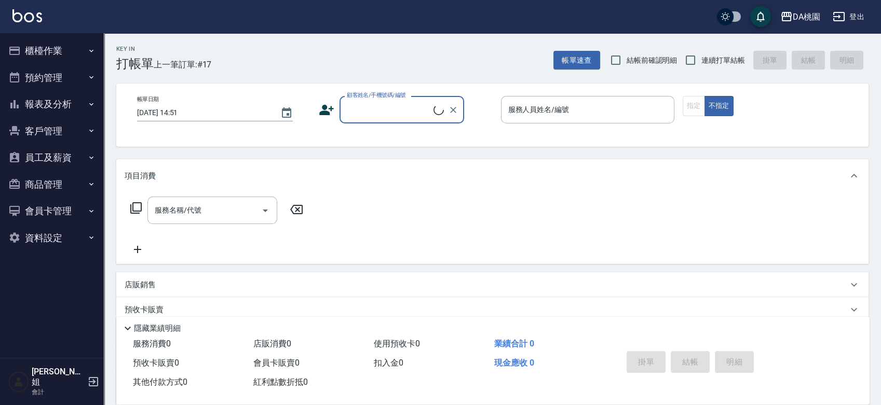
click at [58, 157] on button "員工及薪資" at bounding box center [51, 157] width 95 height 27
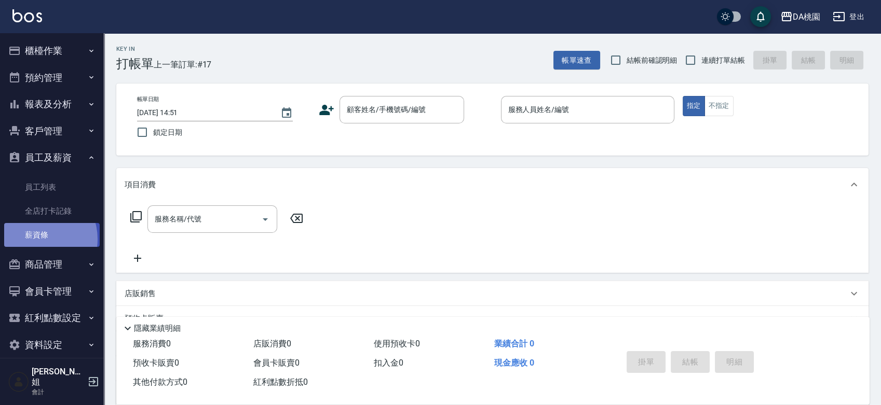
click at [37, 239] on link "薪資條" at bounding box center [51, 235] width 95 height 24
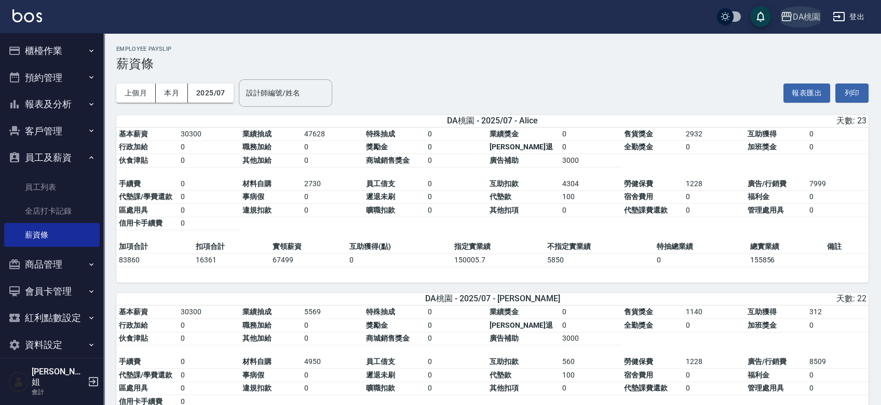
click at [814, 16] on div "DA桃園" at bounding box center [807, 16] width 28 height 13
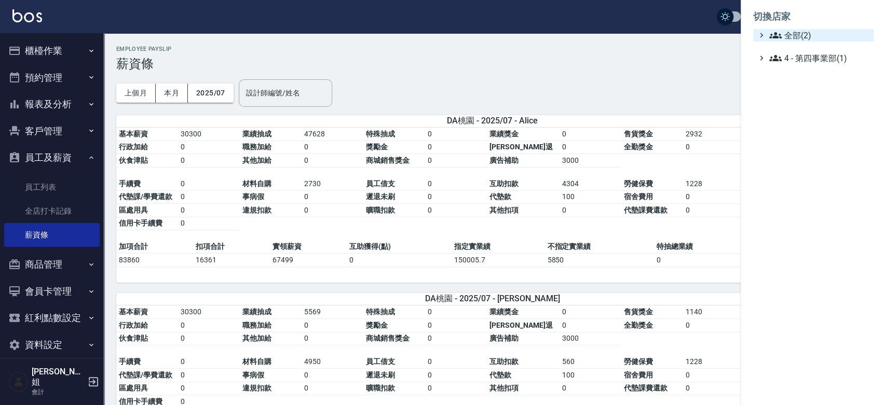
click at [785, 38] on span "全部(2)" at bounding box center [819, 35] width 100 height 12
click at [781, 52] on span "AT7" at bounding box center [819, 48] width 102 height 12
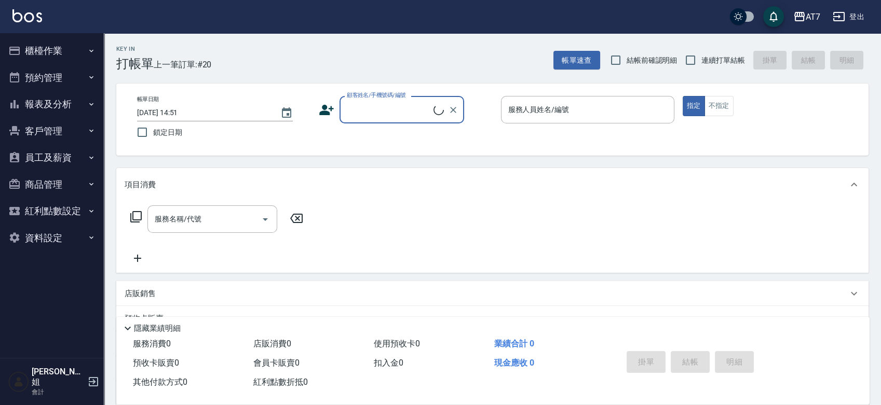
scroll to position [124, 0]
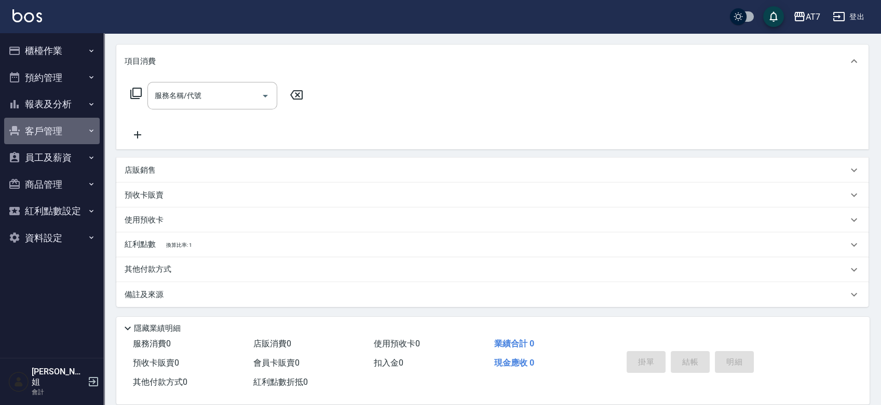
click at [58, 126] on button "客戶管理" at bounding box center [51, 131] width 95 height 27
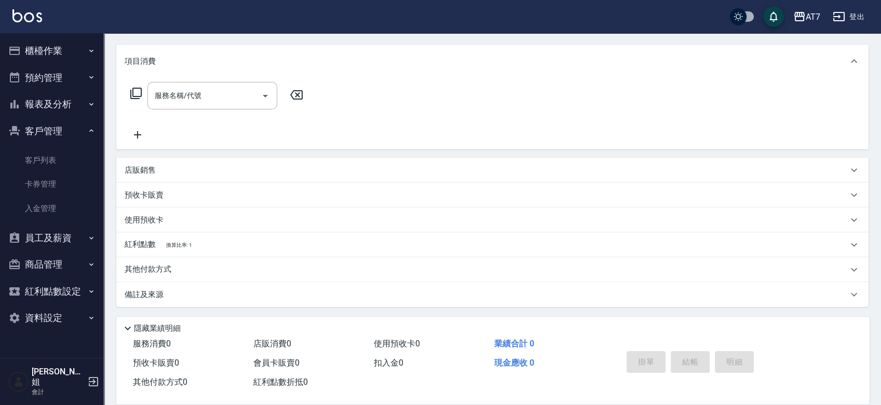
click at [61, 128] on button "客戶管理" at bounding box center [51, 131] width 95 height 27
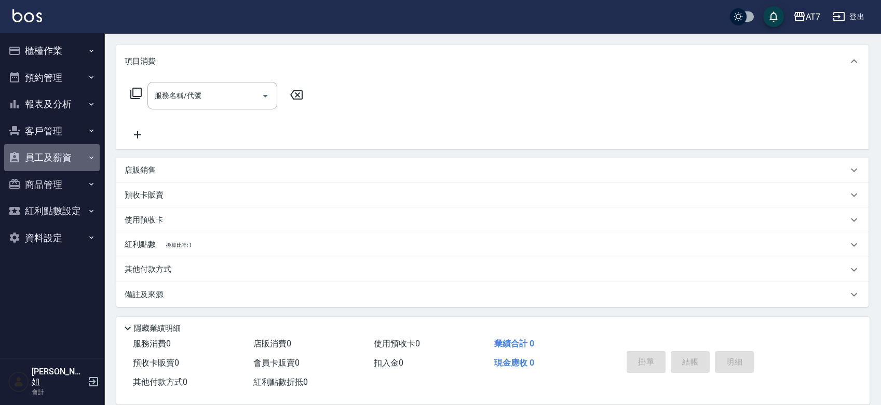
click at [65, 161] on button "員工及薪資" at bounding box center [51, 157] width 95 height 27
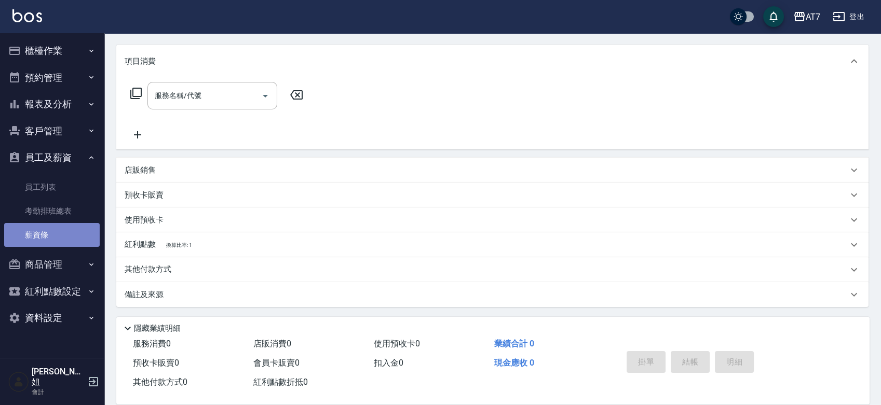
click at [60, 235] on link "薪資條" at bounding box center [51, 235] width 95 height 24
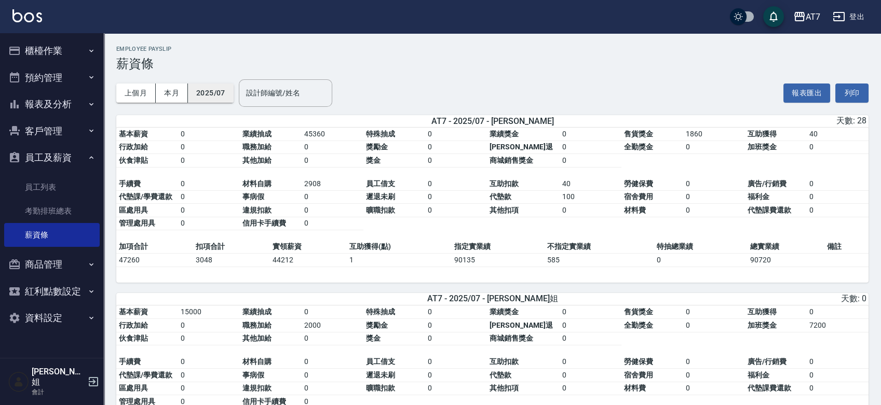
click at [209, 93] on button "2025/07" at bounding box center [211, 93] width 46 height 19
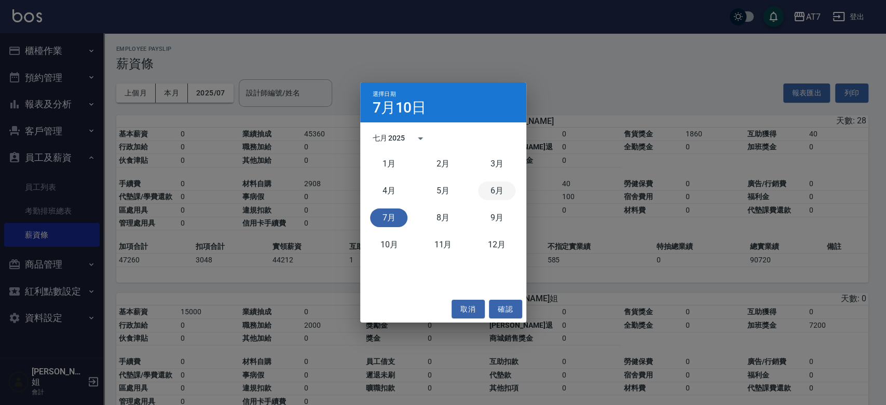
click at [499, 190] on button "6月" at bounding box center [496, 191] width 37 height 19
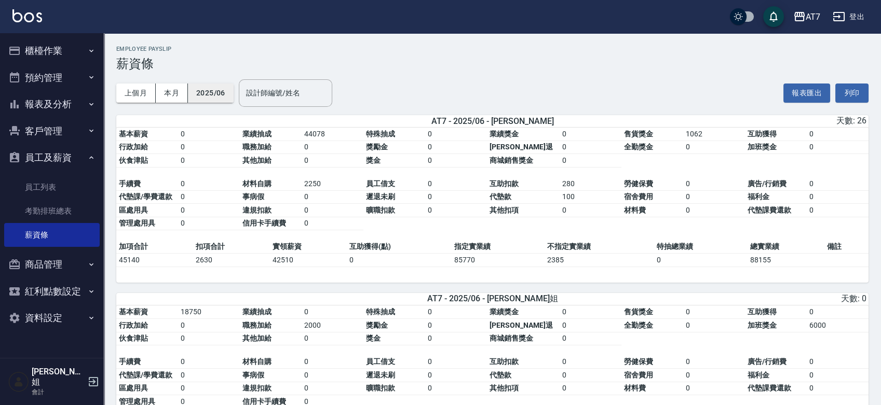
click at [220, 90] on button "2025/06" at bounding box center [211, 93] width 46 height 19
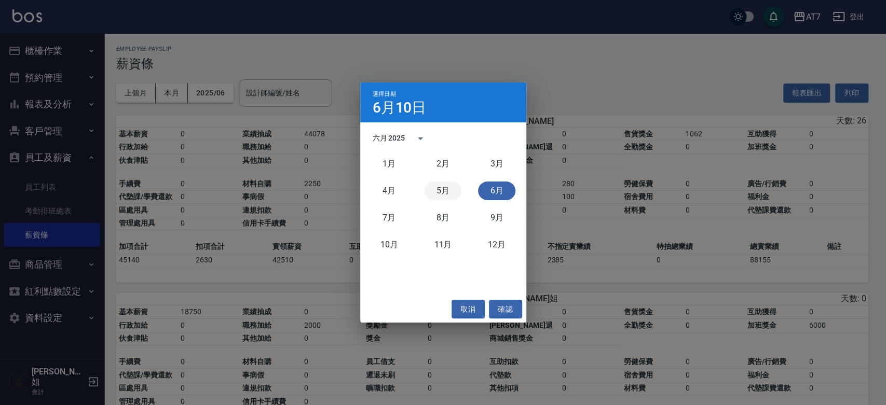
click at [447, 188] on button "5月" at bounding box center [442, 191] width 37 height 19
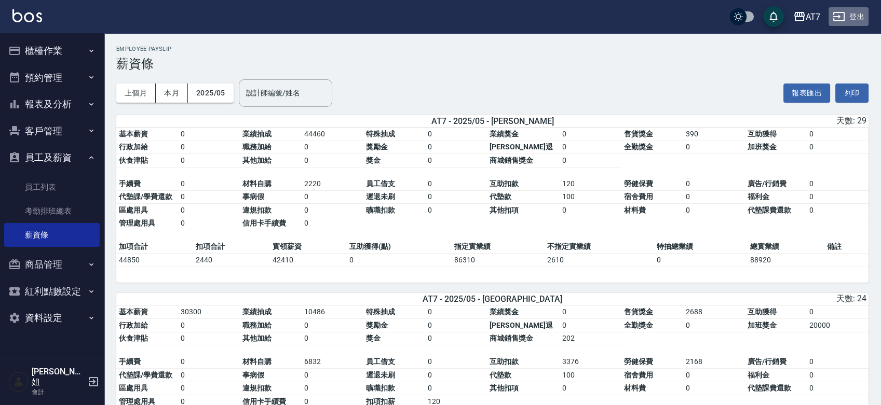
click at [845, 18] on button "登出" at bounding box center [848, 16] width 40 height 19
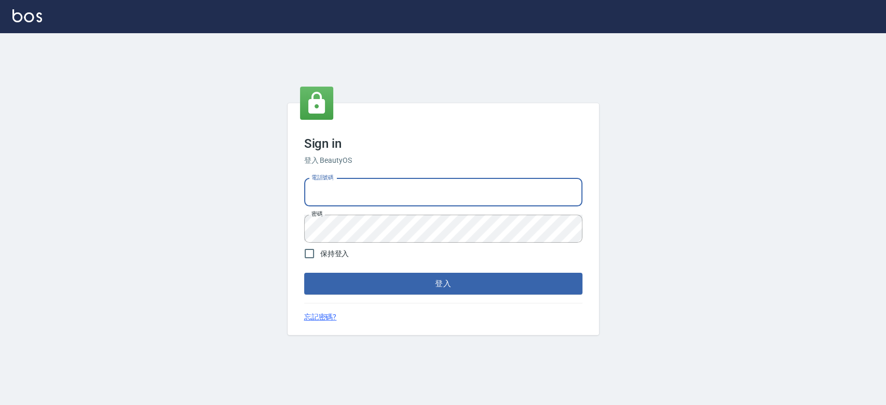
click at [379, 197] on input "電話號碼" at bounding box center [443, 193] width 278 height 28
type input "033380575"
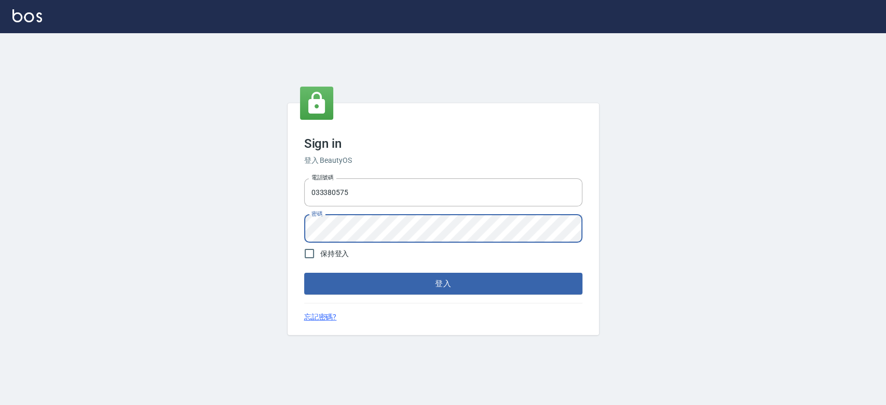
click at [304, 273] on button "登入" at bounding box center [443, 284] width 278 height 22
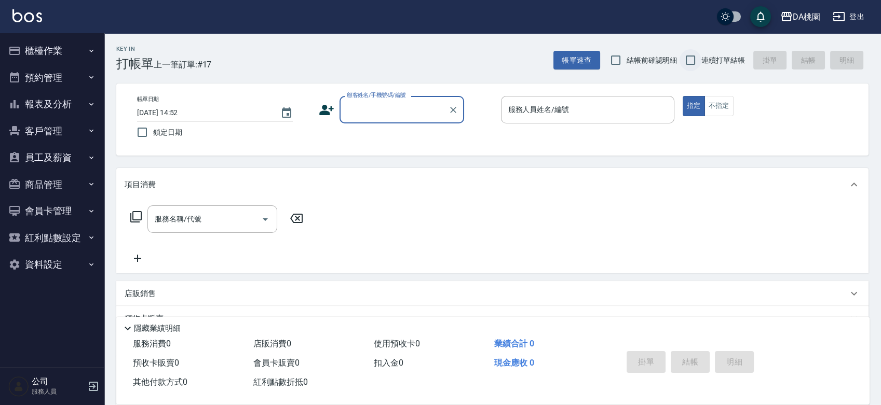
click at [692, 61] on input "連續打單結帳" at bounding box center [690, 60] width 22 height 22
checkbox input "true"
click at [486, 166] on div "Key In 打帳單 上一筆訂單:#17 帳單速查 結帳前確認明細 連續打單結帳 掛單 結帳 明細 帳單日期 [DATE] 14:52 鎖定日期 顧客姓名/手…" at bounding box center [492, 293] width 777 height 521
click at [486, 160] on div "Key In 打帳單 上一筆訂單:#17 帳單速查 結帳前確認明細 連續打單結帳 掛單 結帳 明細 帳單日期 [DATE] 14:52 鎖定日期 顧客姓名/手…" at bounding box center [492, 293] width 777 height 521
click at [480, 163] on div "Key In 打帳單 上一筆訂單:#17 帳單速查 結帳前確認明細 連續打單結帳 掛單 結帳 明細 帳單日期 [DATE] 14:52 鎖定日期 顧客姓名/手…" at bounding box center [492, 293] width 777 height 521
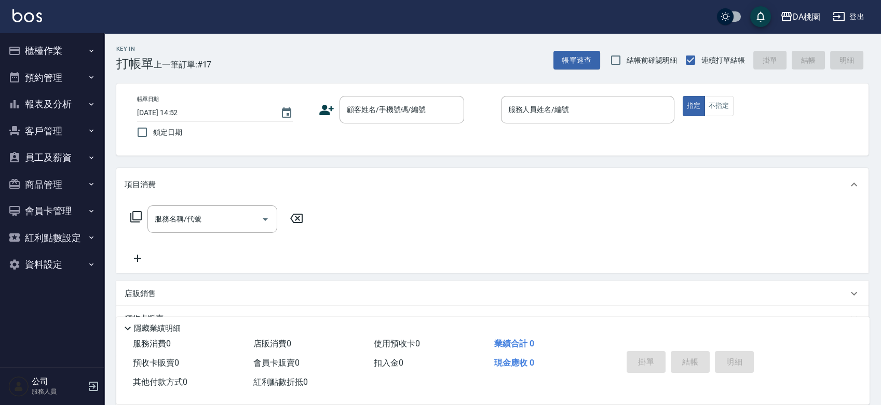
click at [479, 136] on div "帳單日期 [DATE] 14:52 鎖定日期 顧客姓名/手機號碼/編號 顧客姓名/手機號碼/編號 服務人員姓名/編號 服務人員姓名/編號 指定 不指定" at bounding box center [492, 119] width 727 height 47
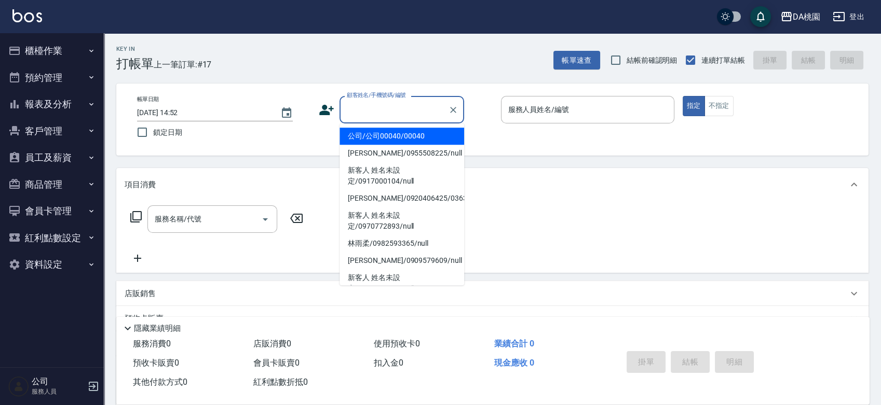
click at [362, 111] on input "顧客姓名/手機號碼/編號" at bounding box center [394, 110] width 100 height 18
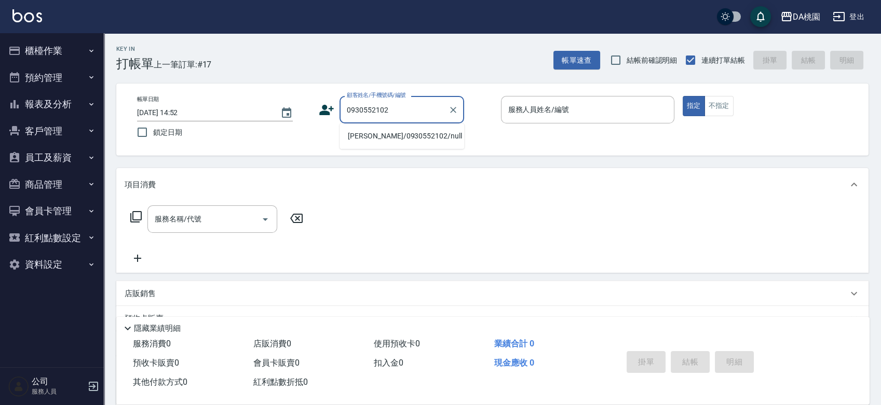
type input "[PERSON_NAME]/0930552102/null"
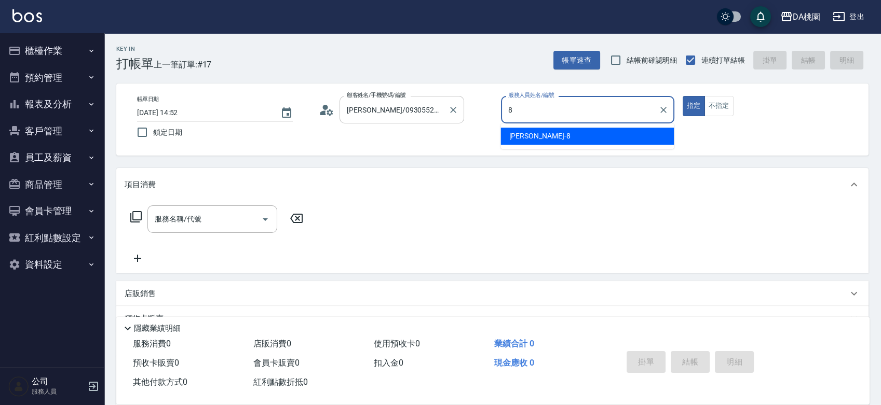
type input "[PERSON_NAME]-8"
type button "true"
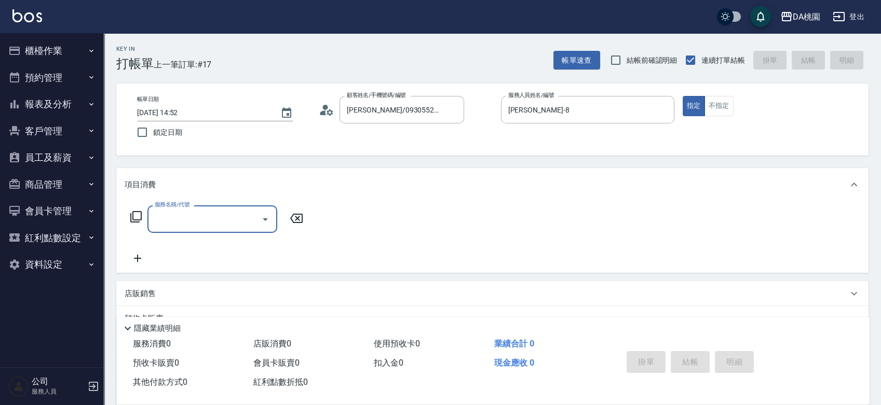
click at [133, 217] on icon at bounding box center [136, 217] width 12 height 12
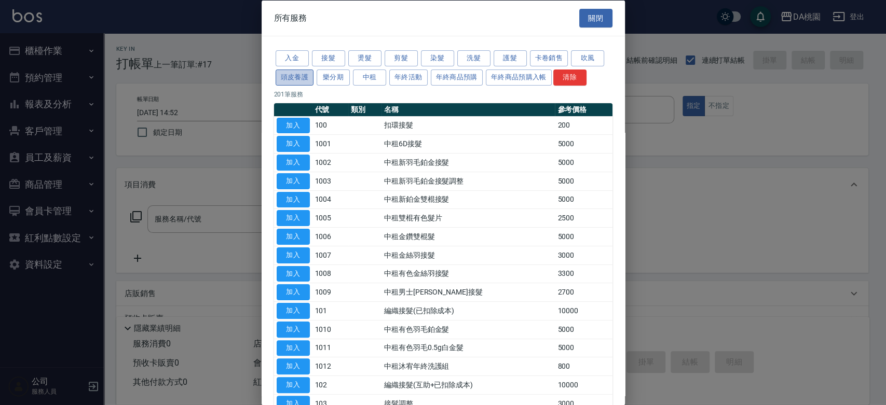
click at [299, 78] on button "頭皮養護" at bounding box center [295, 77] width 38 height 16
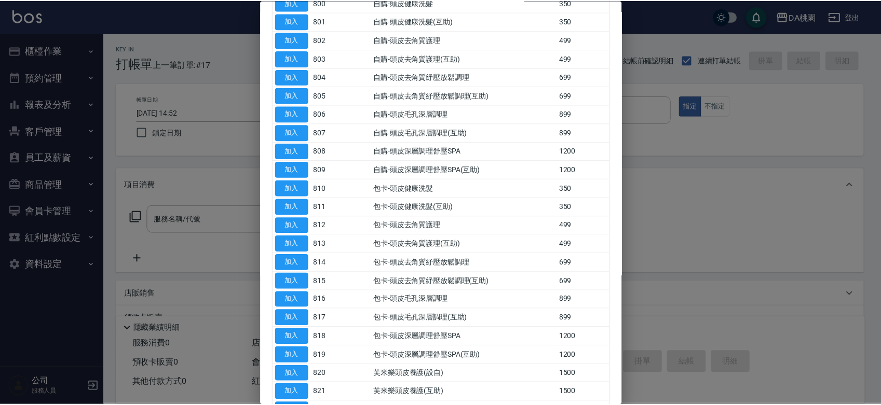
scroll to position [115, 0]
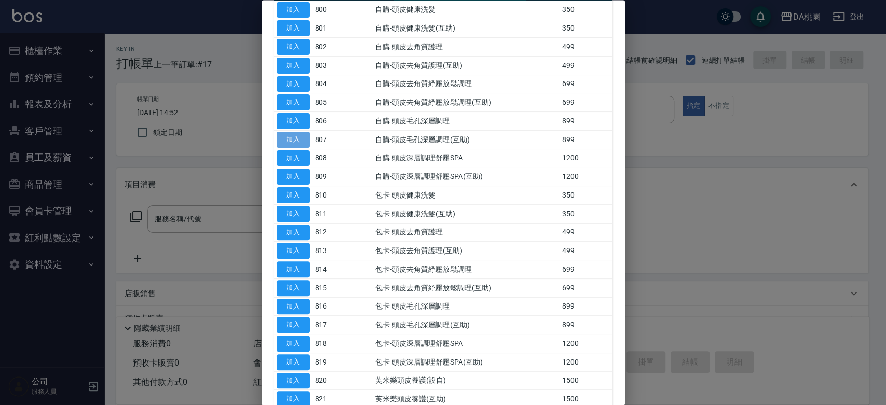
click at [287, 139] on button "加入" at bounding box center [293, 140] width 33 height 16
type input "自購-頭皮毛孔深層調理(互助)(807)"
type input "80"
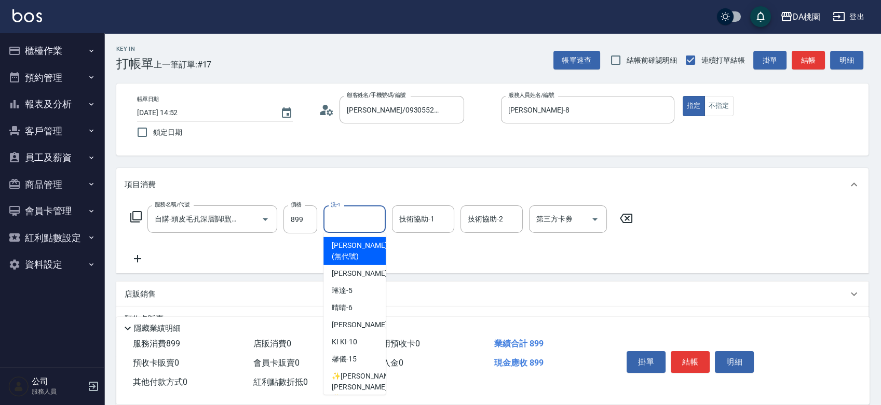
click at [358, 220] on input "洗-1" at bounding box center [354, 219] width 53 height 18
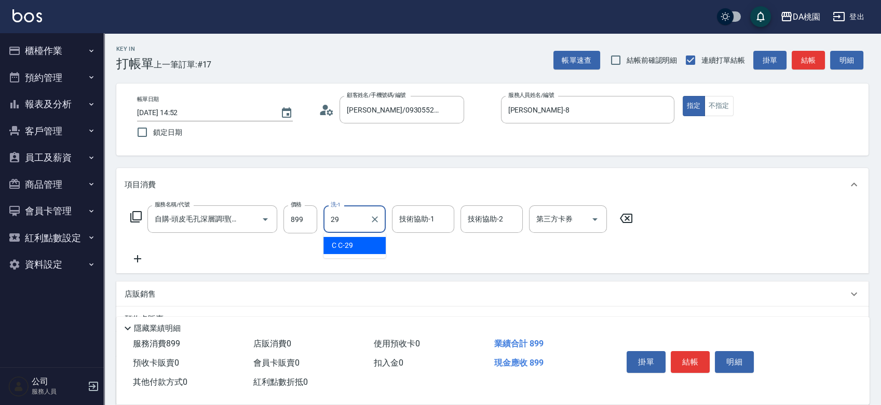
type input "C C-29"
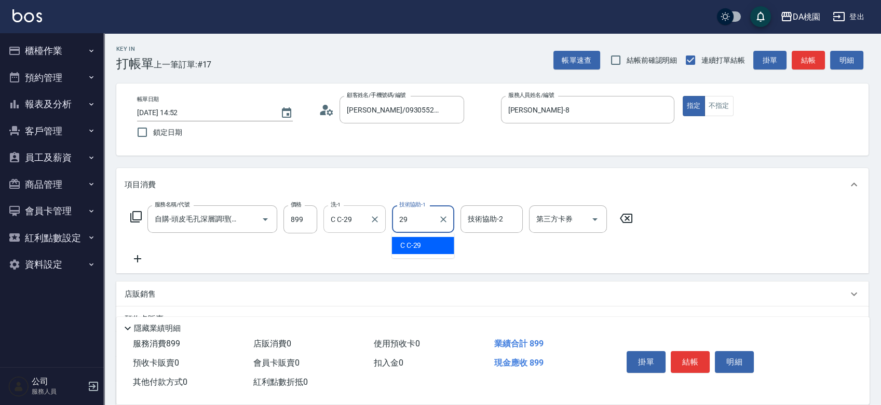
type input "C C-29"
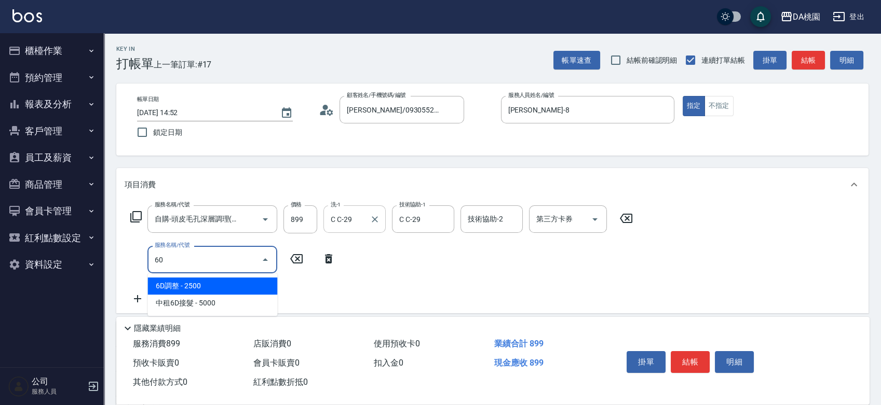
type input "609"
type input "200"
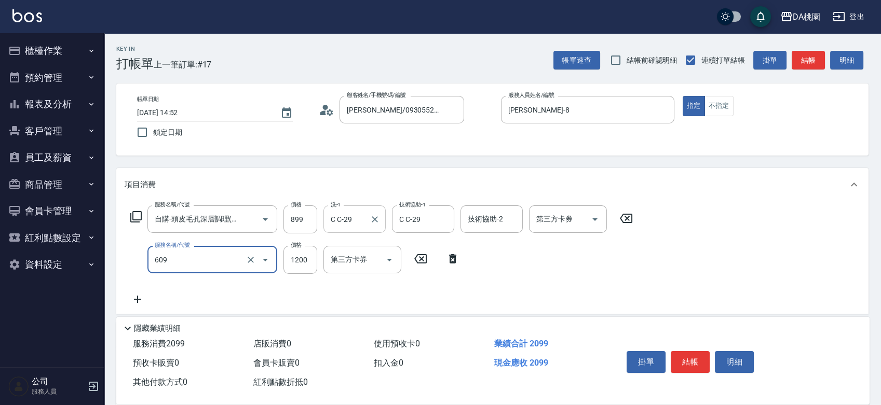
type input "鱗脂質護髮(互助)(609)"
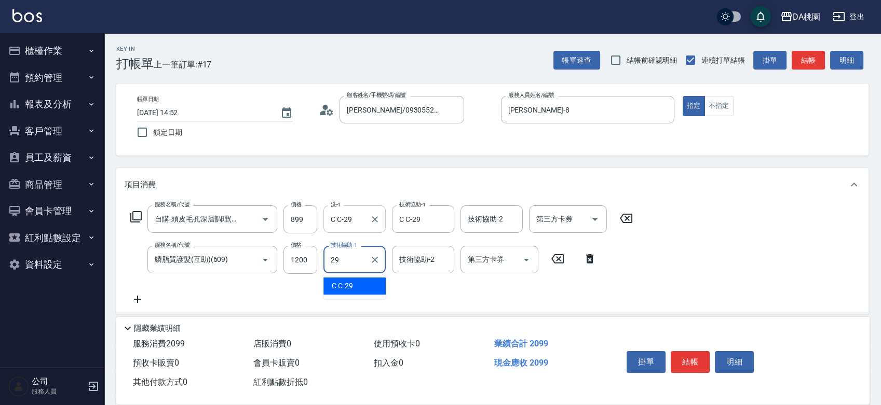
type input "C C-29"
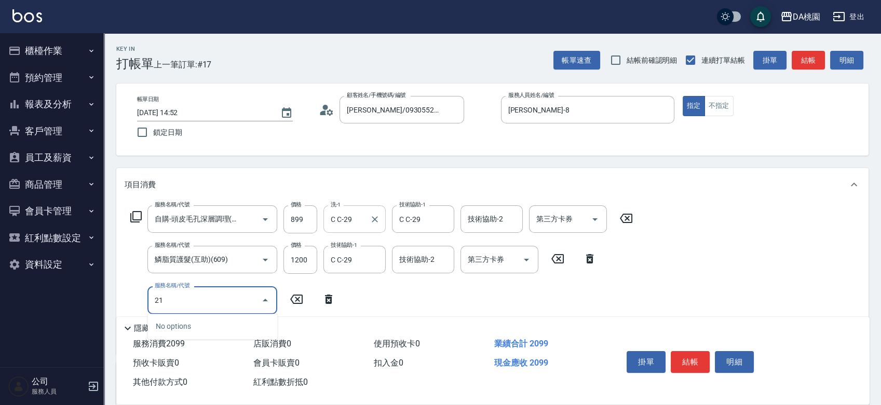
type input "211"
type input "230"
type input "補燙&局部燙(互助)(211)"
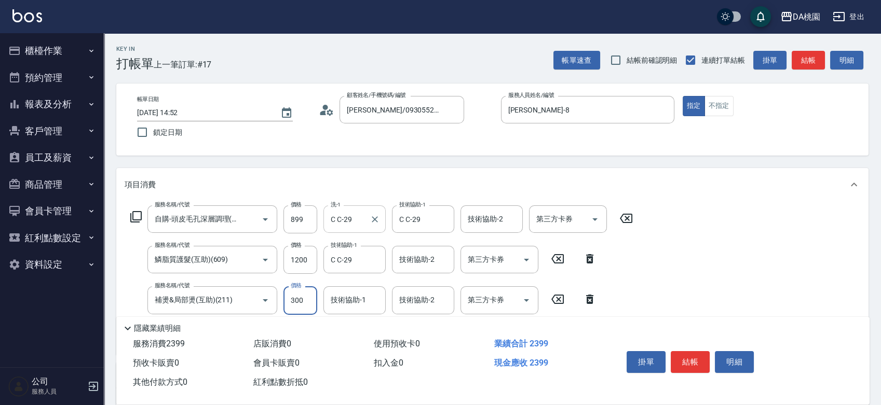
type input "5"
type input "210"
type input "500"
type input "250"
type input "500"
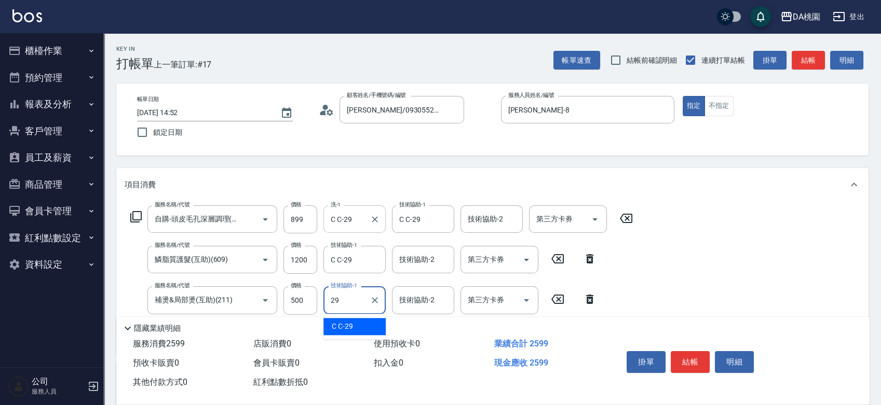
type input "C C-29"
click at [135, 217] on icon at bounding box center [136, 217] width 12 height 12
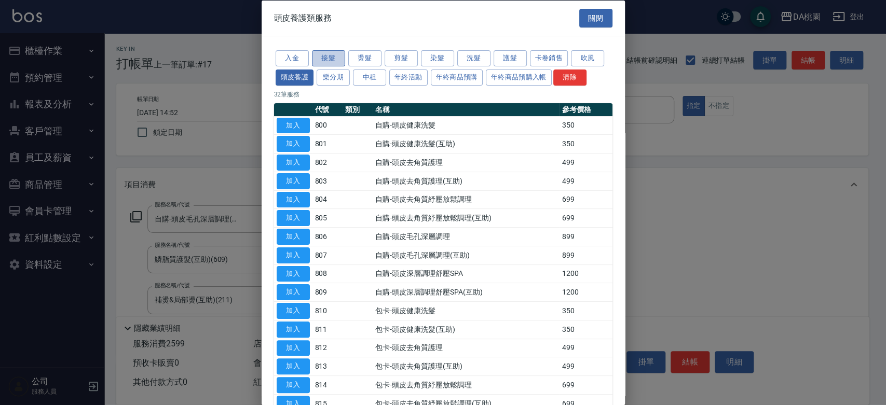
click at [332, 56] on button "接髮" at bounding box center [328, 58] width 33 height 16
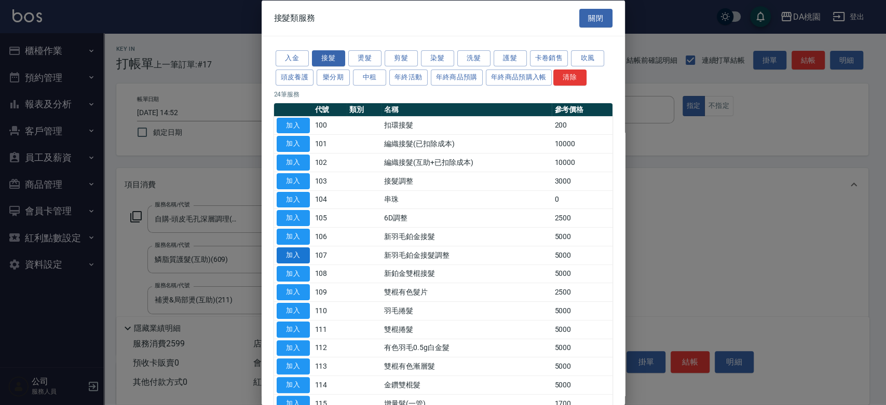
click at [295, 254] on button "加入" at bounding box center [293, 255] width 33 height 16
type input "750"
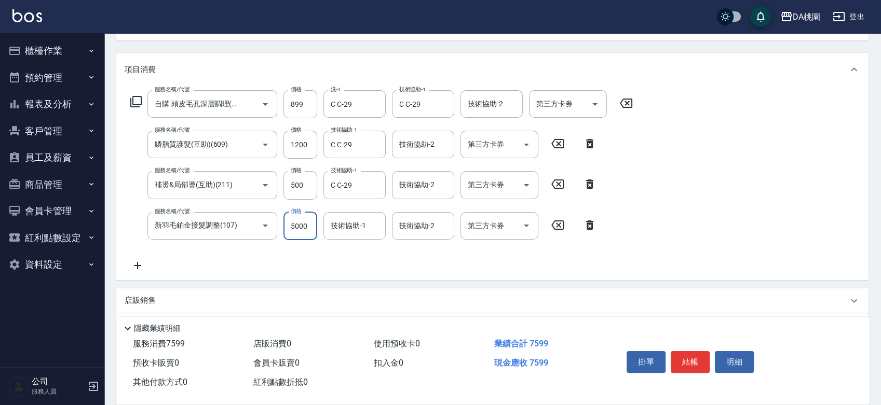
click at [301, 231] on input "5000" at bounding box center [300, 226] width 34 height 28
type input "2"
type input "260"
type input "200"
type input "270"
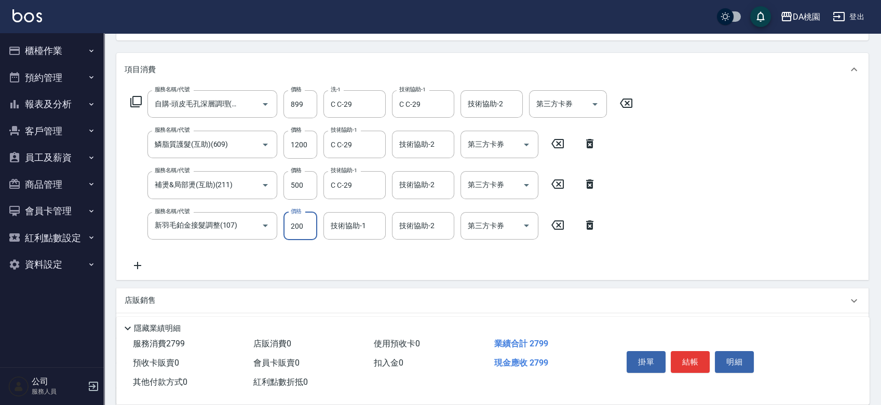
type input "2000"
type input "450"
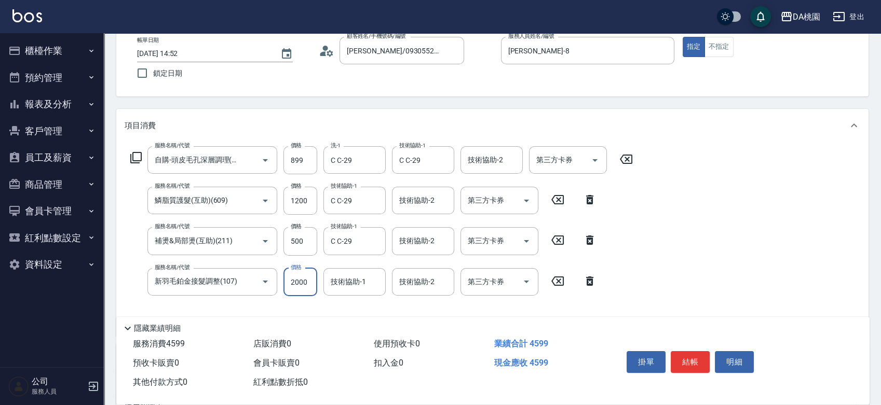
scroll to position [0, 0]
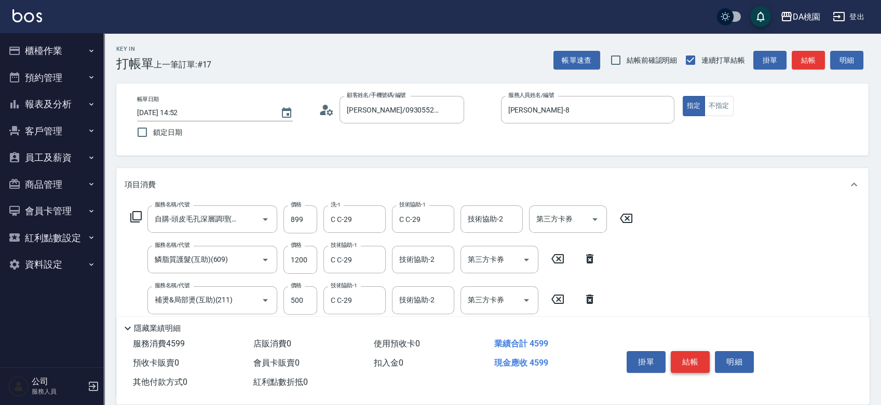
type input "2000"
click at [697, 362] on button "結帳" at bounding box center [690, 362] width 39 height 22
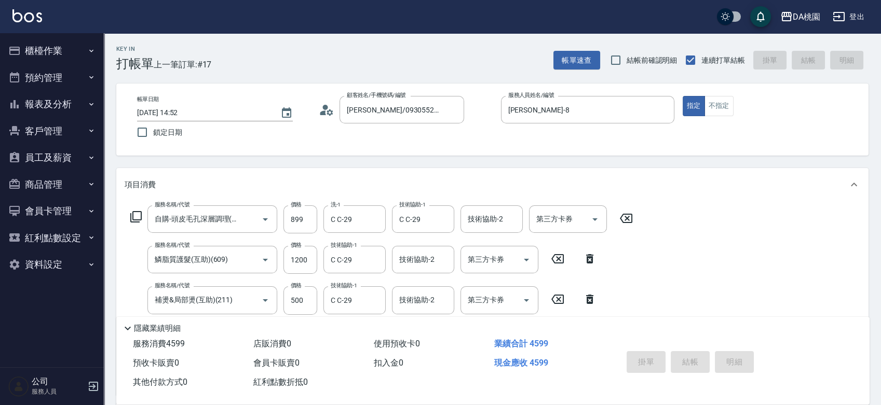
type input "2025/08/10 15:19"
type input "0"
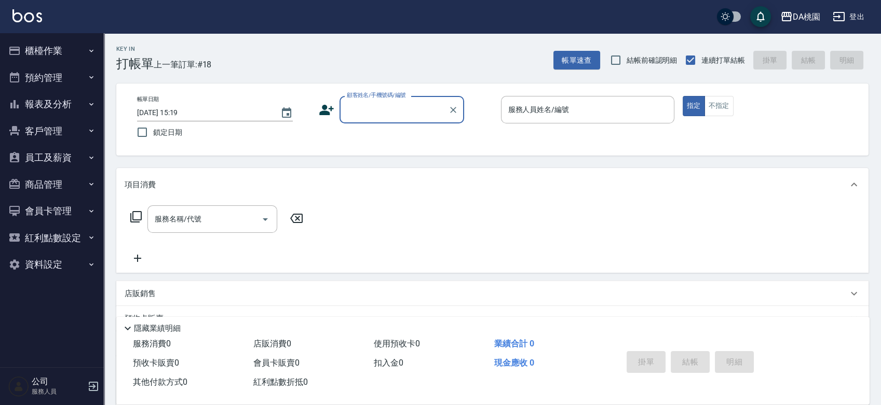
click at [56, 50] on button "櫃檯作業" at bounding box center [51, 50] width 95 height 27
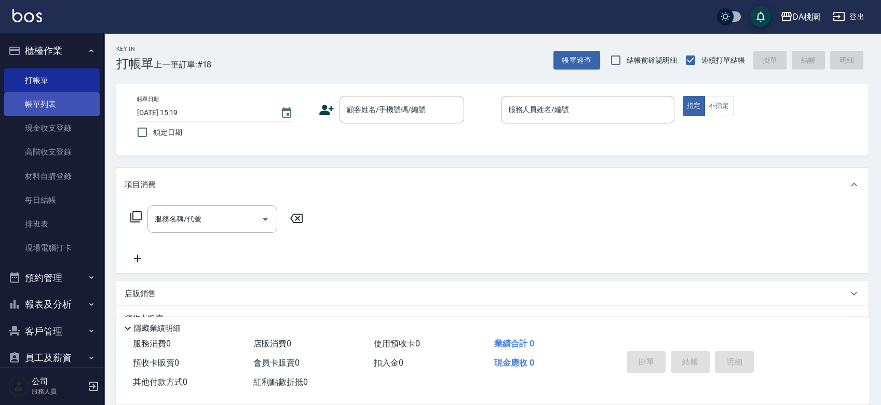
click at [46, 108] on link "帳單列表" at bounding box center [51, 104] width 95 height 24
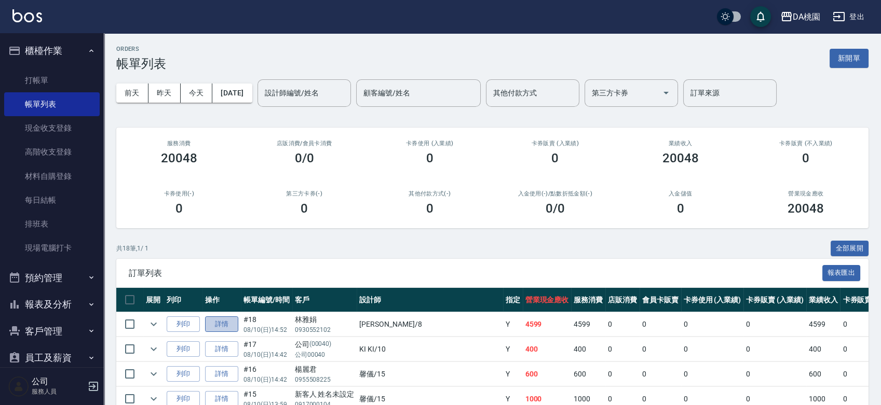
click at [220, 326] on link "詳情" at bounding box center [221, 325] width 33 height 16
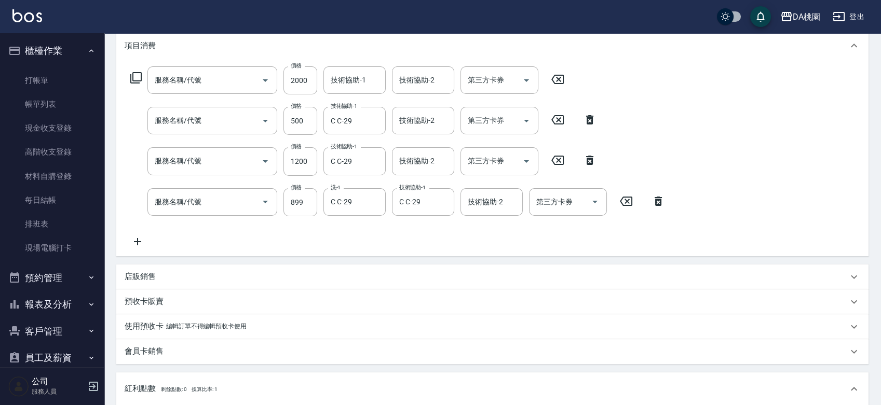
type input "2025/08/10 14:52"
type input "桑妮-8"
type input "450"
type input "新羽毛鉑金接髮調整(107)"
type input "補燙&局部燙(互助)(211)"
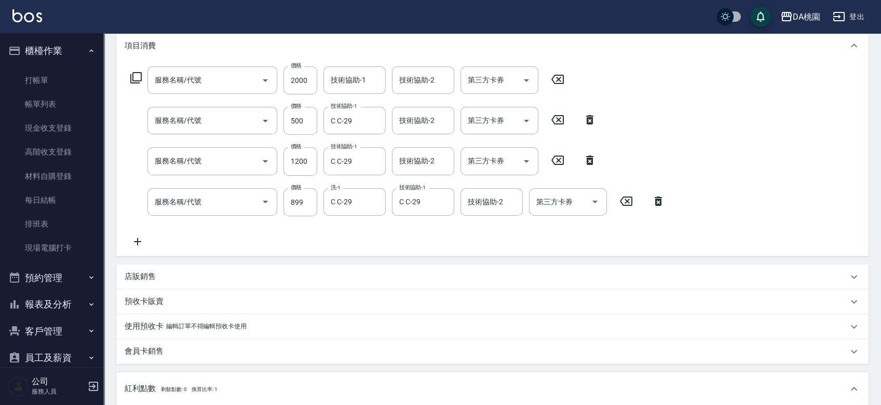
type input "鱗脂質護髮(互助)(609)"
type input "自購-頭皮毛孔深層調理(互助)(807)"
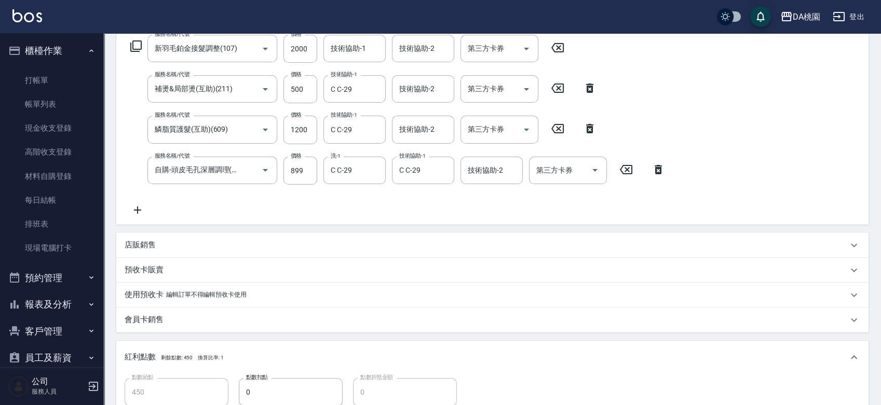
type input "林雅娟/0930552102/null"
click at [377, 87] on icon "Clear" at bounding box center [375, 89] width 10 height 10
click at [253, 90] on icon "Clear" at bounding box center [250, 89] width 10 height 10
type input "400"
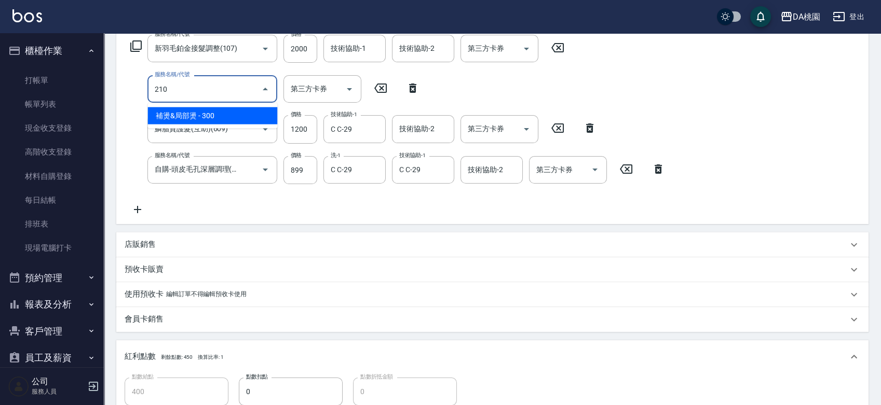
type input "210"
type input "430"
type input "補燙&局部燙(210)"
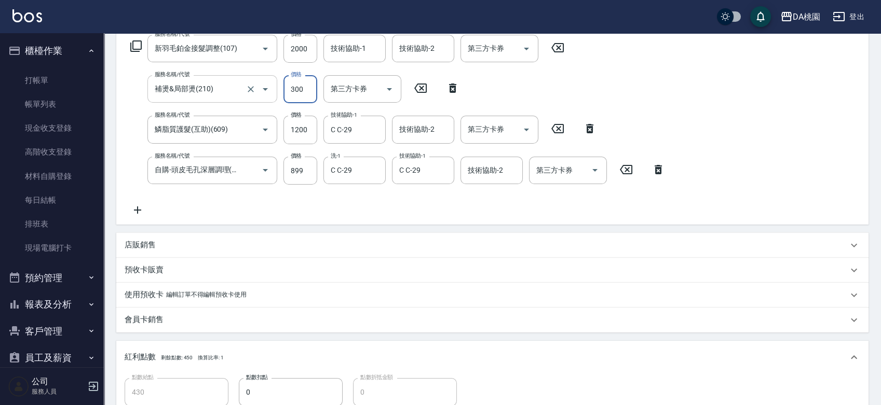
type input "5"
type input "410"
type input "500"
type input "450"
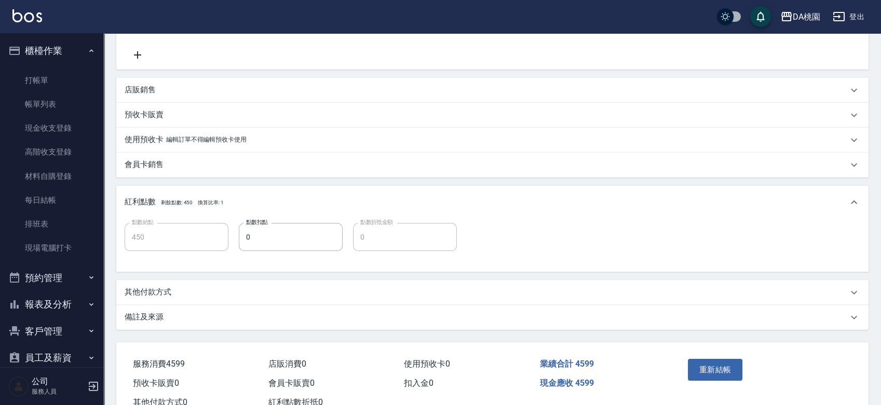
scroll to position [363, 0]
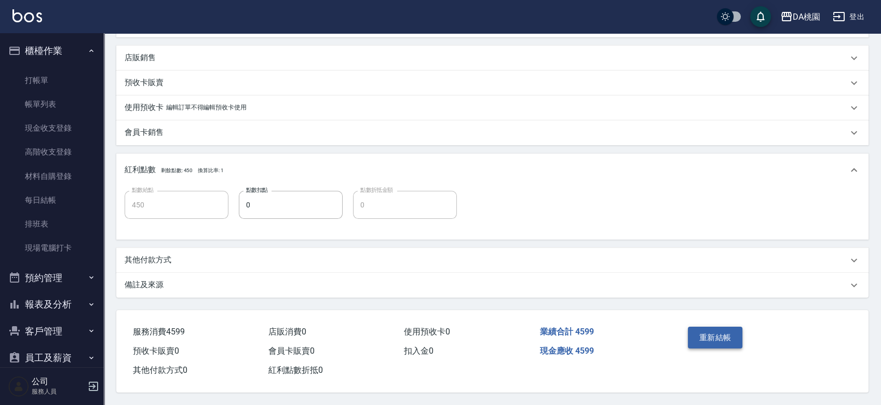
type input "500"
click at [699, 337] on button "重新結帳" at bounding box center [715, 338] width 55 height 22
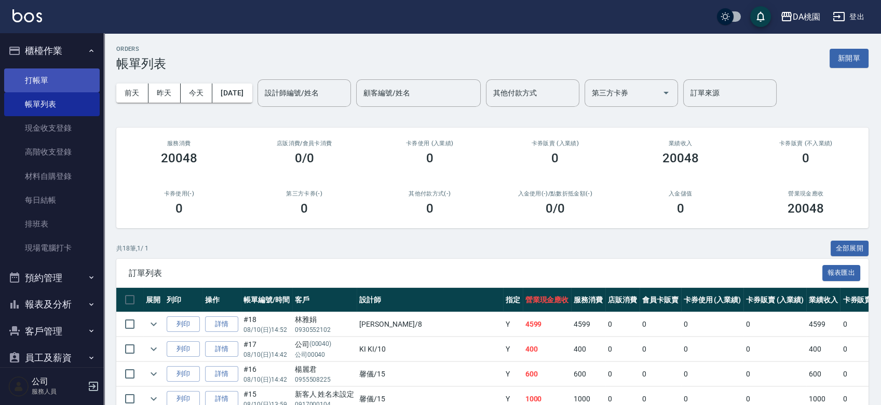
click at [59, 77] on link "打帳單" at bounding box center [51, 81] width 95 height 24
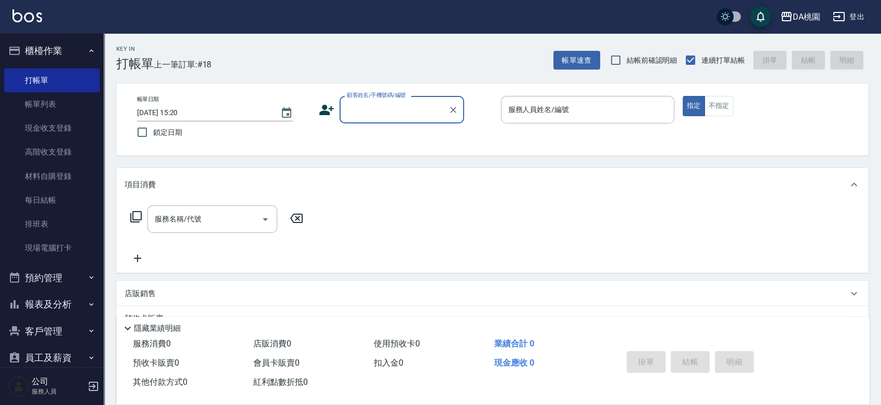
click at [378, 111] on input "顧客姓名/手機號碼/編號" at bounding box center [394, 110] width 100 height 18
type input "游君城/0973088775/null"
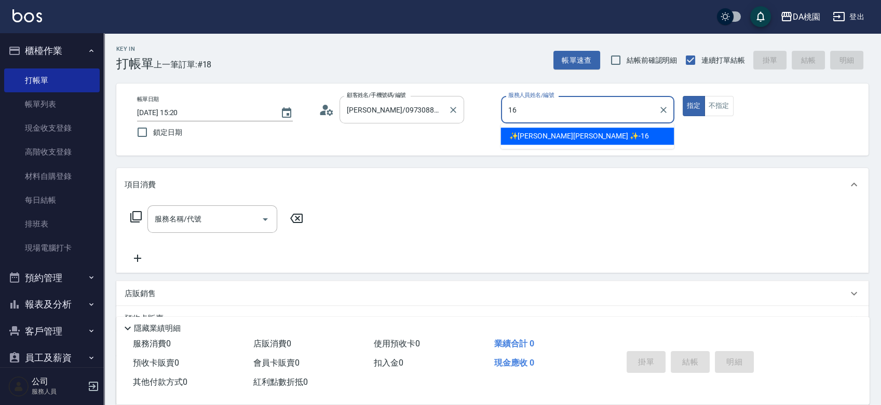
type input "✨GARY蓋瑞 ✨-16"
type button "true"
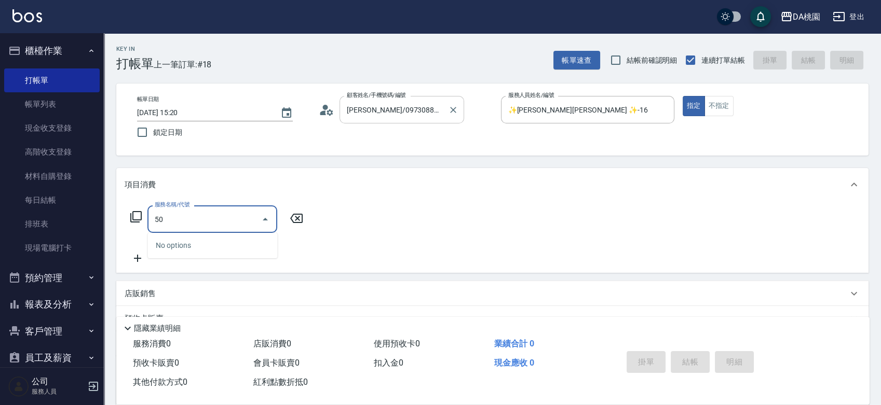
type input "500"
type input "20"
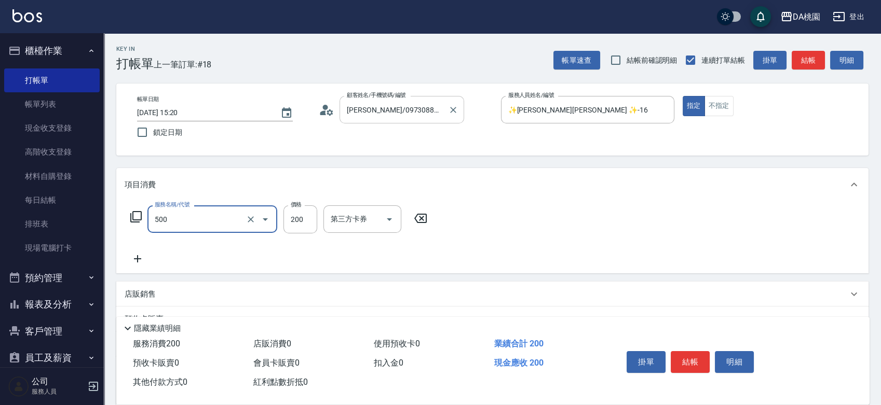
type input "洗髮(500)"
type input "2"
type input "0"
type input "25"
type input "20"
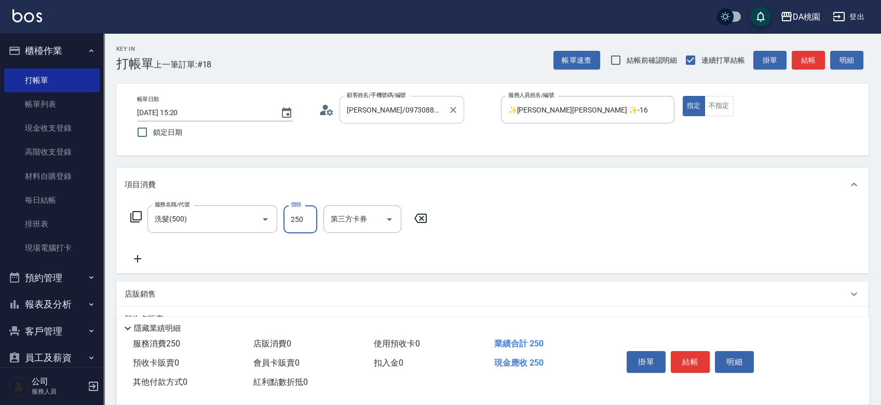
type input "250"
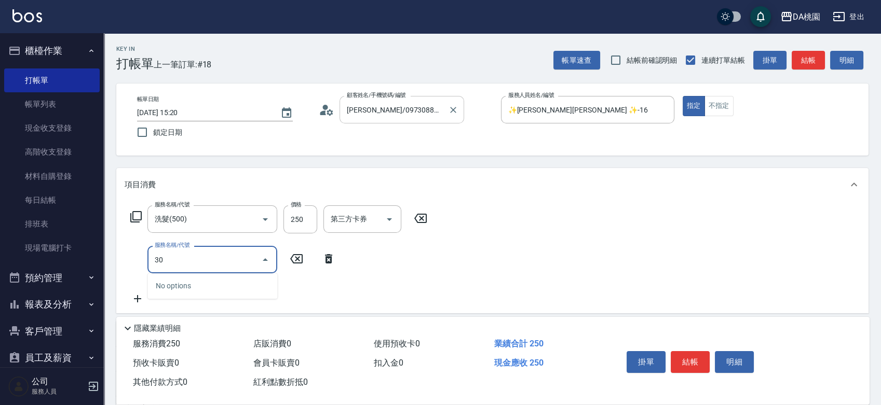
type input "303"
type input "50"
type input "A級剪髮(303)"
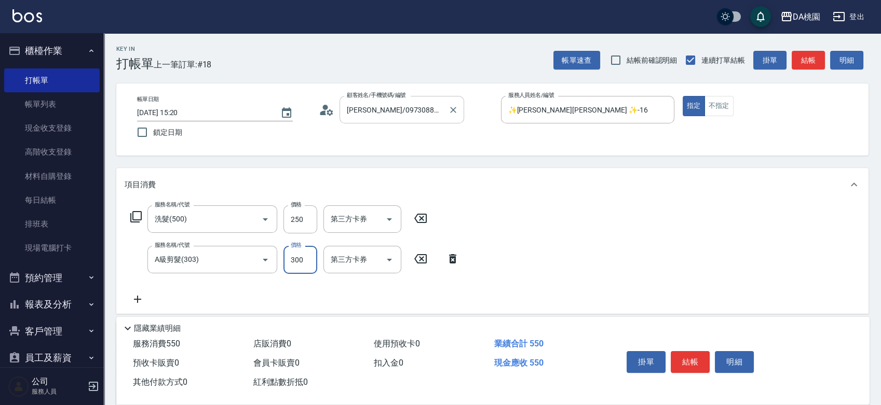
type input "20"
type input "50"
type input "70"
type input "500"
click at [689, 359] on button "結帳" at bounding box center [690, 362] width 39 height 22
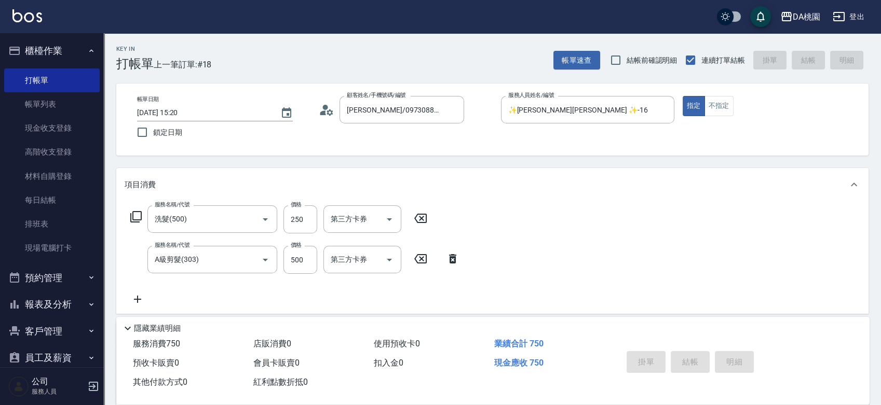
type input "0"
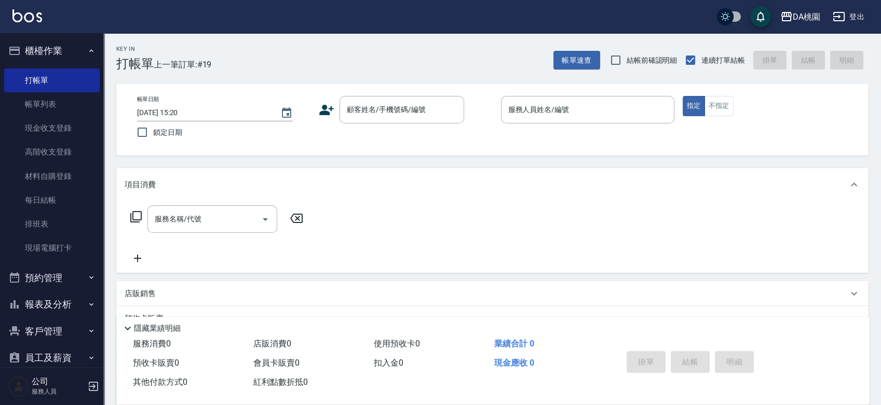
click at [480, 143] on div "帳單日期 2025/08/10 15:20 鎖定日期 顧客姓名/手機號碼/編號 顧客姓名/手機號碼/編號 服務人員姓名/編號 服務人員姓名/編號 指定 不指定" at bounding box center [492, 119] width 727 height 47
click at [367, 99] on div "顧客姓名/手機號碼/編號" at bounding box center [401, 110] width 125 height 28
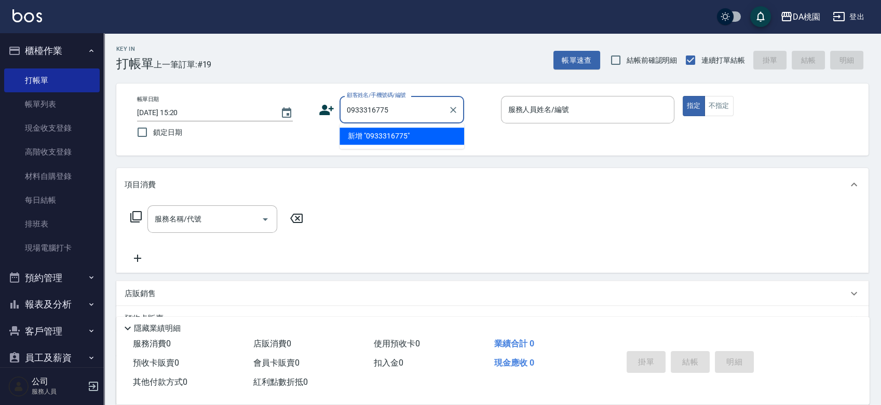
type input "0933316775"
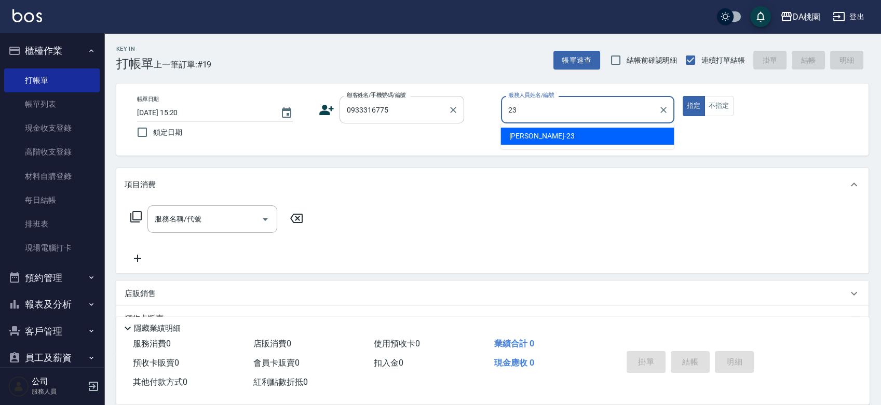
type input "亞瑟 -23"
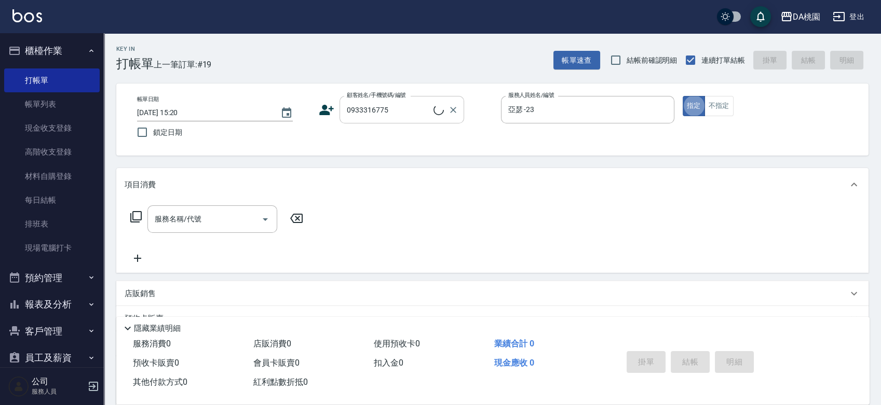
type input "杜國豪/0933316775/02412"
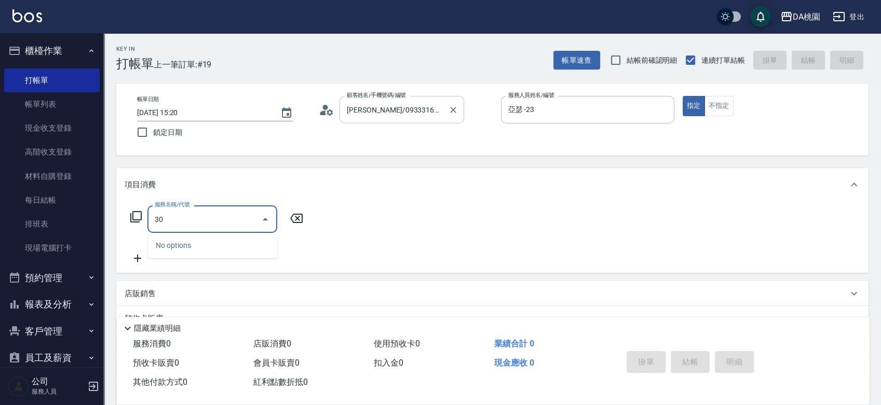
type input "303"
type input "30"
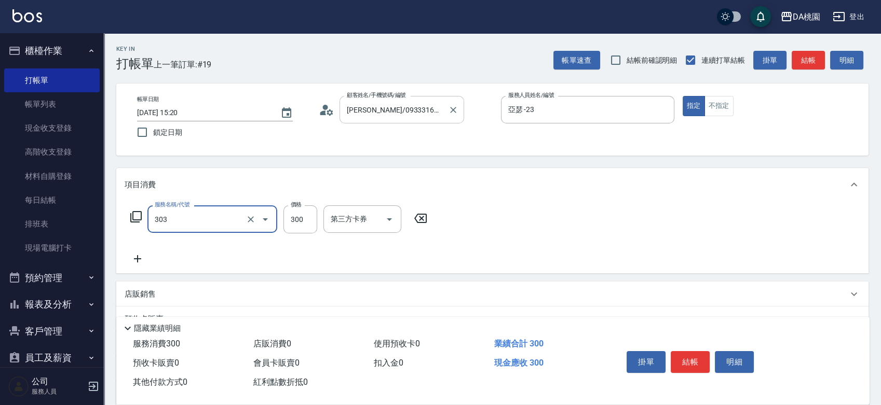
type input "A級剪髮(303)"
type input "5"
type input "0"
type input "500"
type input "50"
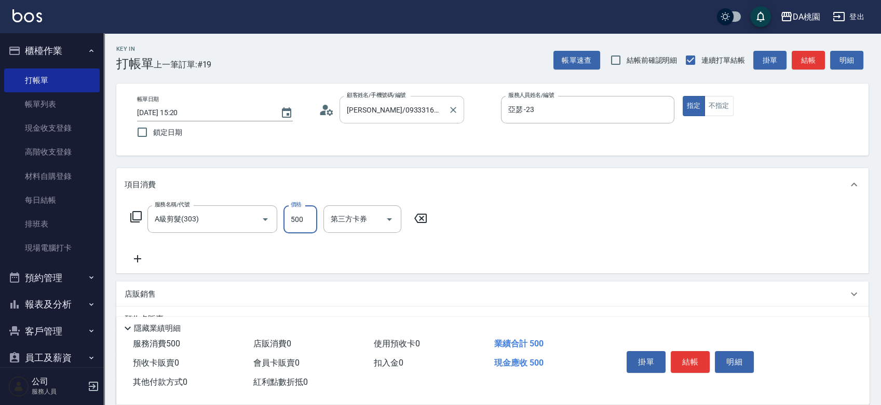
type input "500"
click at [681, 362] on button "結帳" at bounding box center [690, 362] width 39 height 22
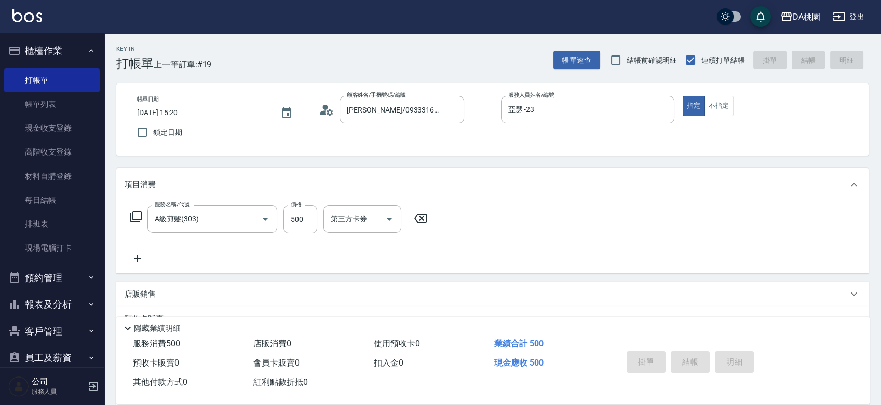
type input "2025/08/10 15:36"
type input "0"
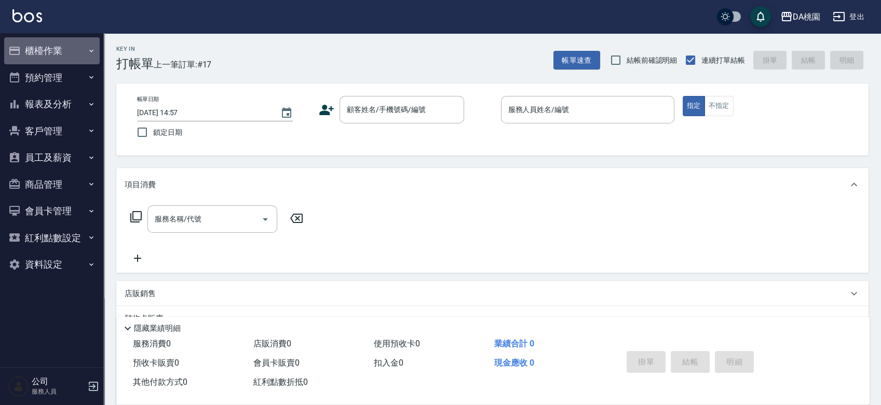
click at [32, 54] on button "櫃檯作業" at bounding box center [51, 50] width 95 height 27
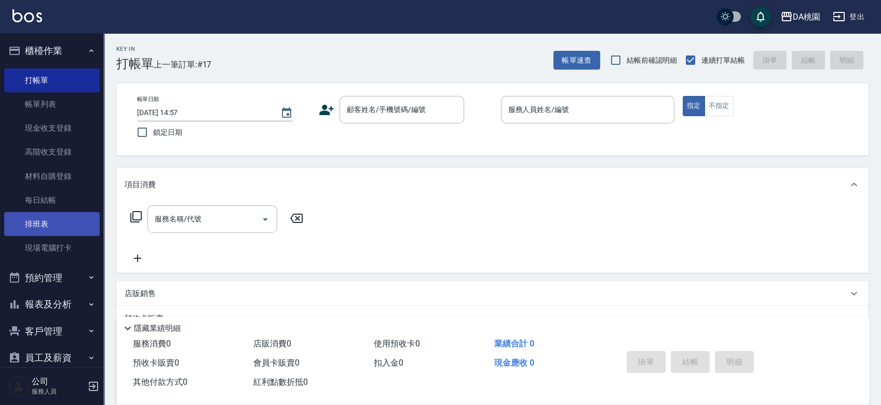
click at [36, 227] on link "排班表" at bounding box center [51, 224] width 95 height 24
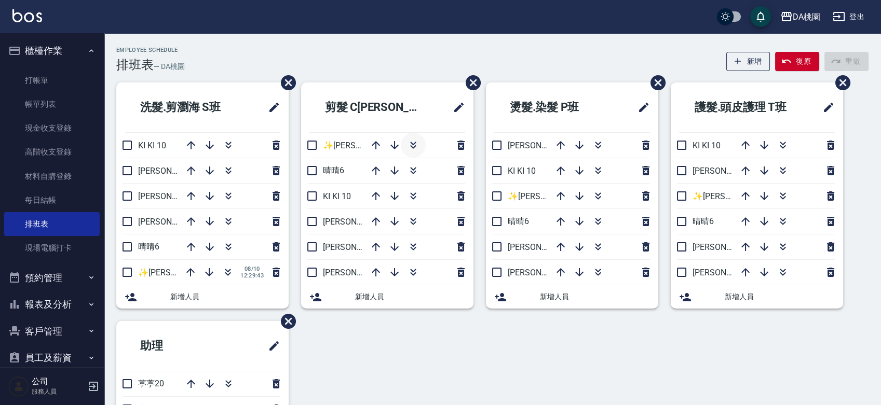
click at [412, 145] on icon "button" at bounding box center [413, 145] width 12 height 12
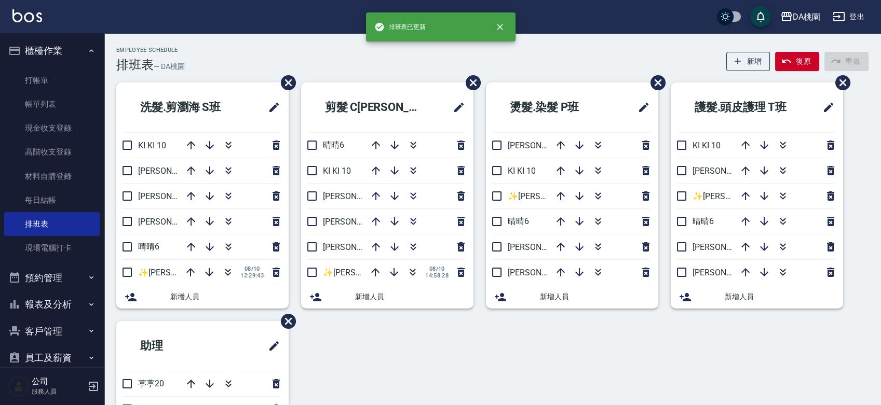
click at [393, 57] on div "Employee Schedule 排班表 — DA桃園 新增 復原 重做" at bounding box center [492, 59] width 752 height 25
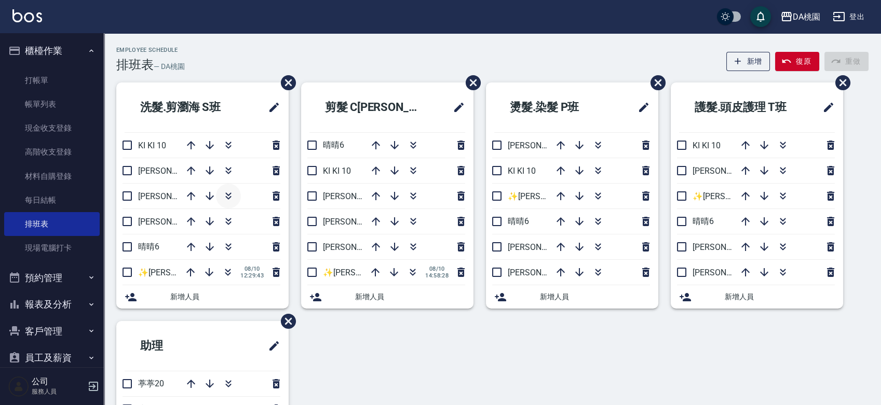
click at [228, 192] on icon "button" at bounding box center [228, 196] width 12 height 12
click at [503, 59] on div "Employee Schedule 排班表 — DA桃園 新增 復原 重做" at bounding box center [492, 59] width 752 height 25
click at [398, 365] on div "洗髮.剪瀏海 S[PERSON_NAME]KI KI 10 [PERSON_NAME]5 [PERSON_NAME]8 晴晴6 ✨[PERSON_NAME][…" at bounding box center [486, 296] width 765 height 427
click at [413, 245] on icon "button" at bounding box center [413, 245] width 6 height 4
